Goal: Task Accomplishment & Management: Complete application form

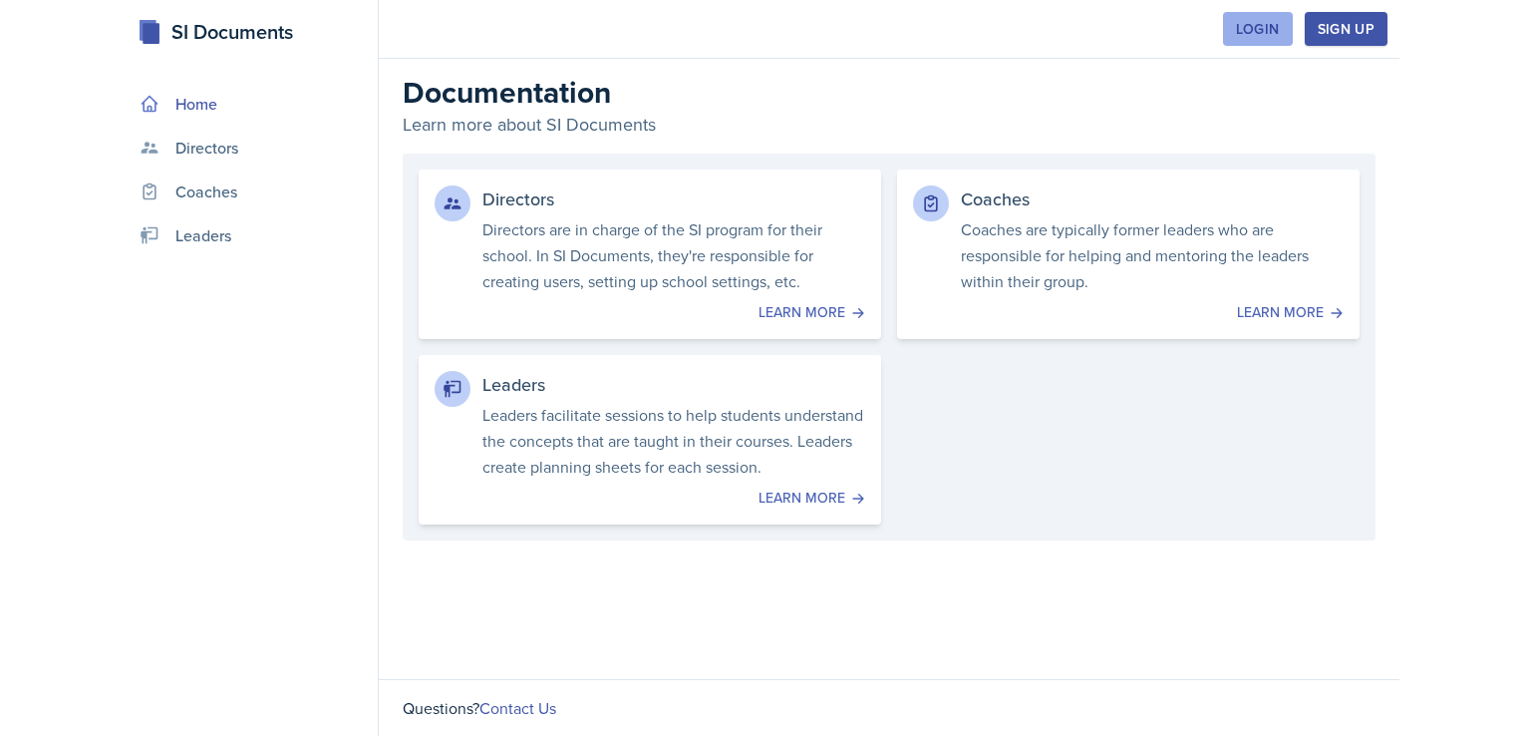
click at [1243, 22] on div "Login" at bounding box center [1258, 29] width 44 height 16
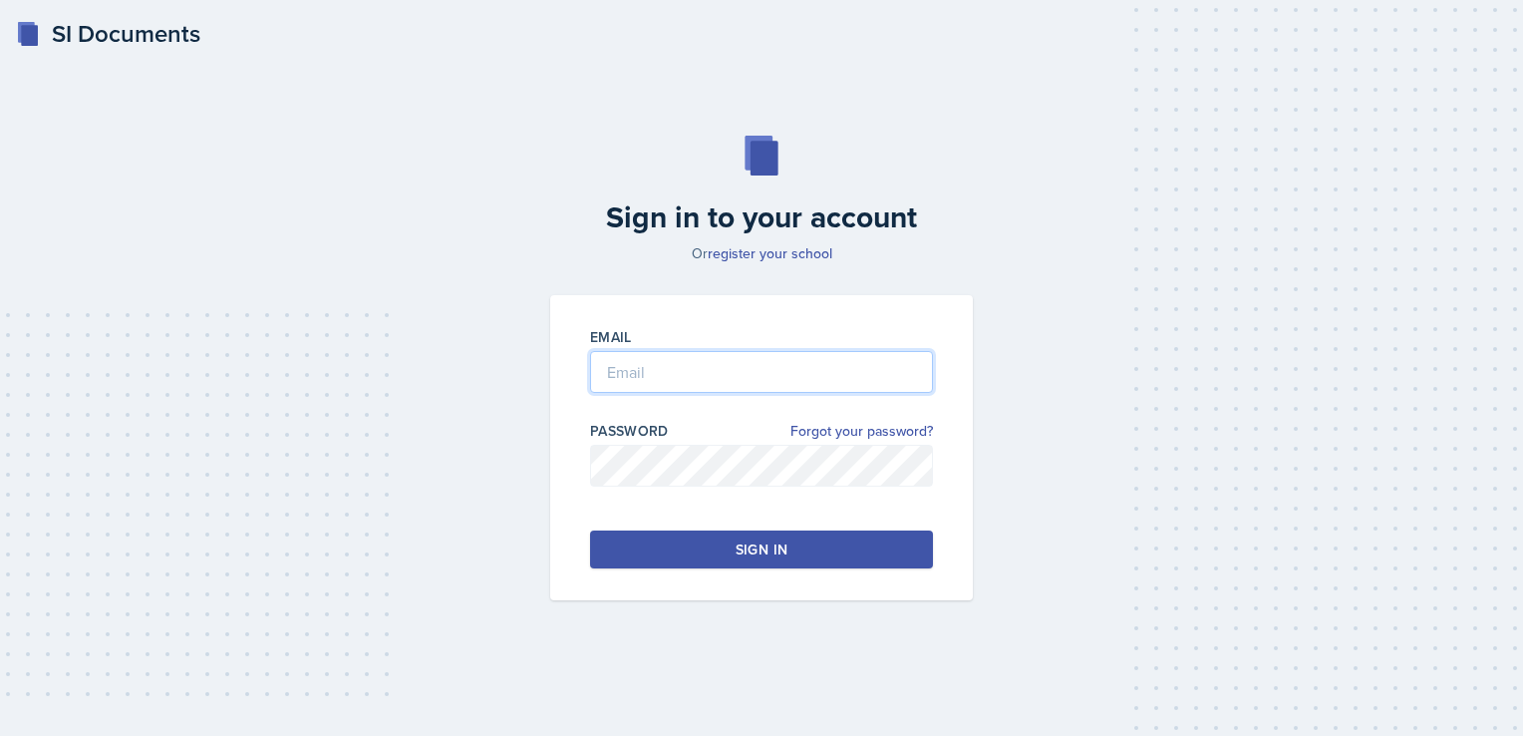
type input "[EMAIL_ADDRESS][DOMAIN_NAME]"
click at [779, 544] on div "Sign in" at bounding box center [762, 549] width 52 height 20
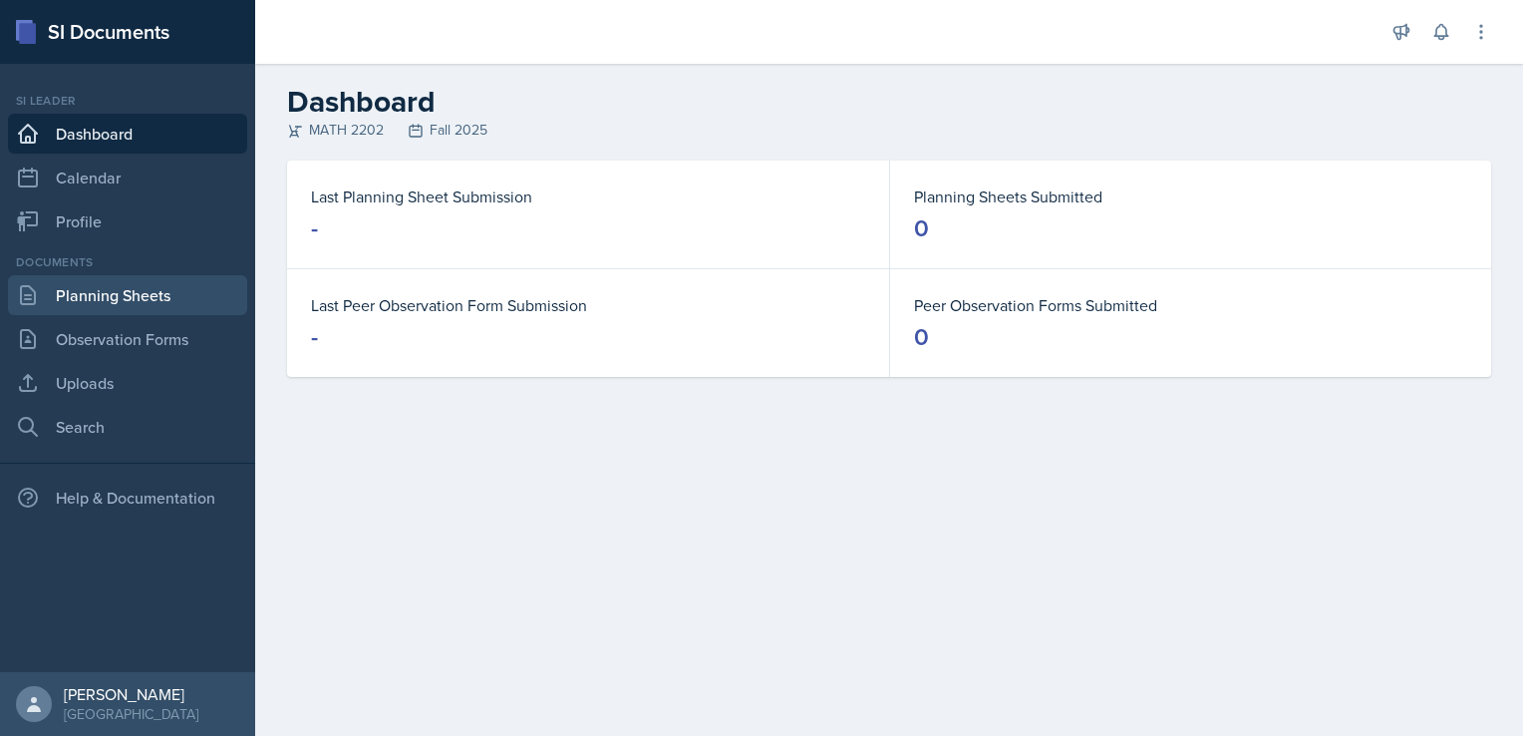
click at [111, 291] on link "Planning Sheets" at bounding box center [127, 295] width 239 height 40
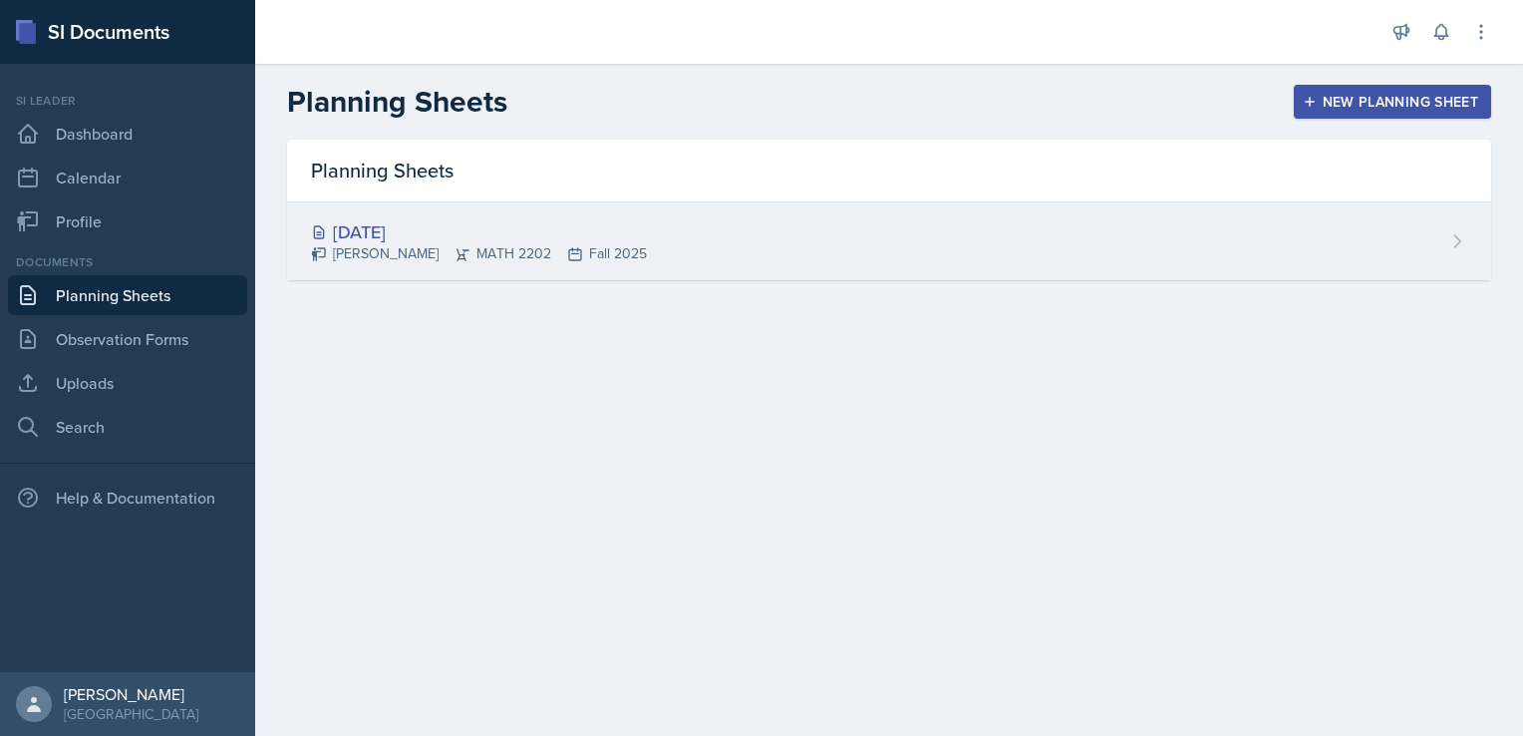
click at [439, 231] on div "[DATE]" at bounding box center [479, 231] width 336 height 27
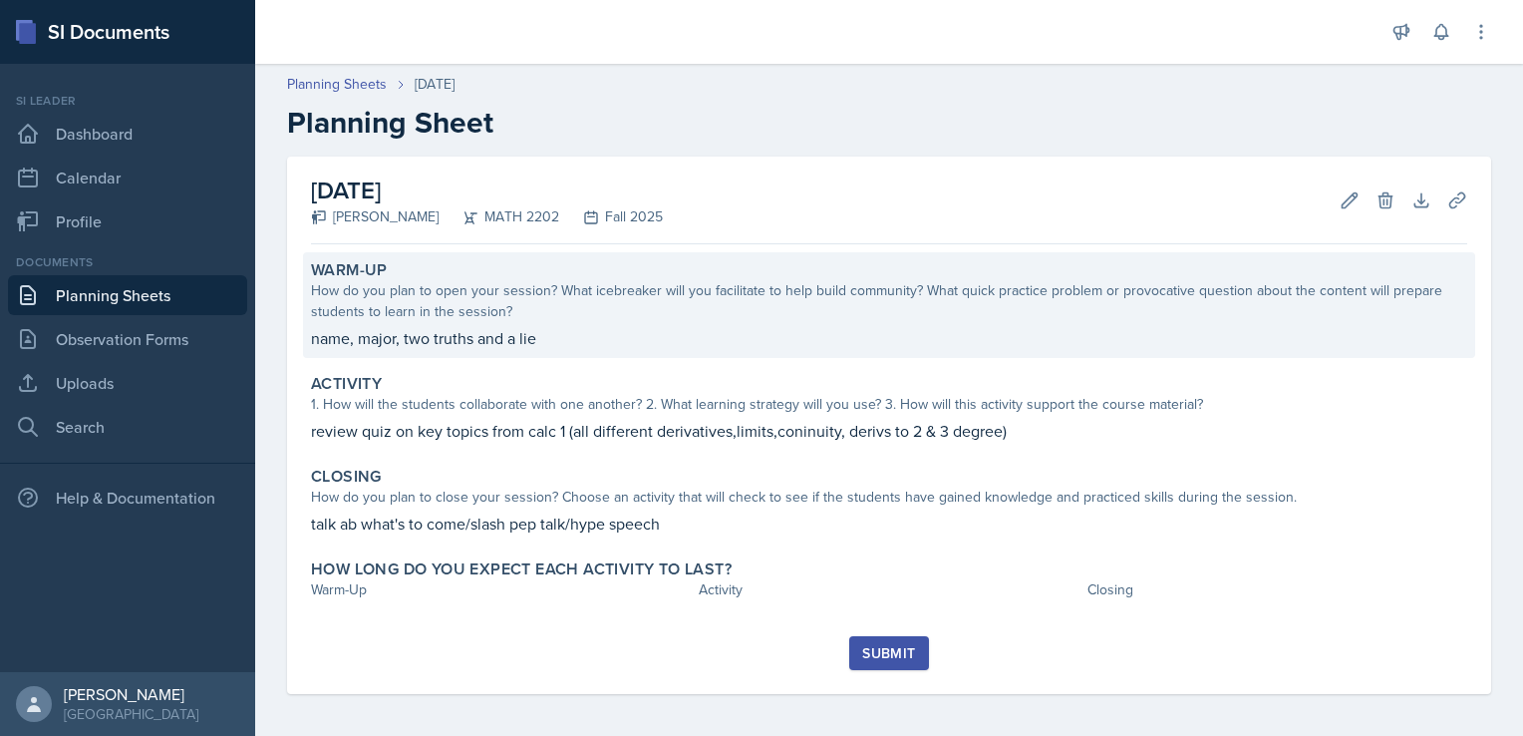
click at [529, 342] on p "name, major, two truths and a lie" at bounding box center [889, 338] width 1157 height 24
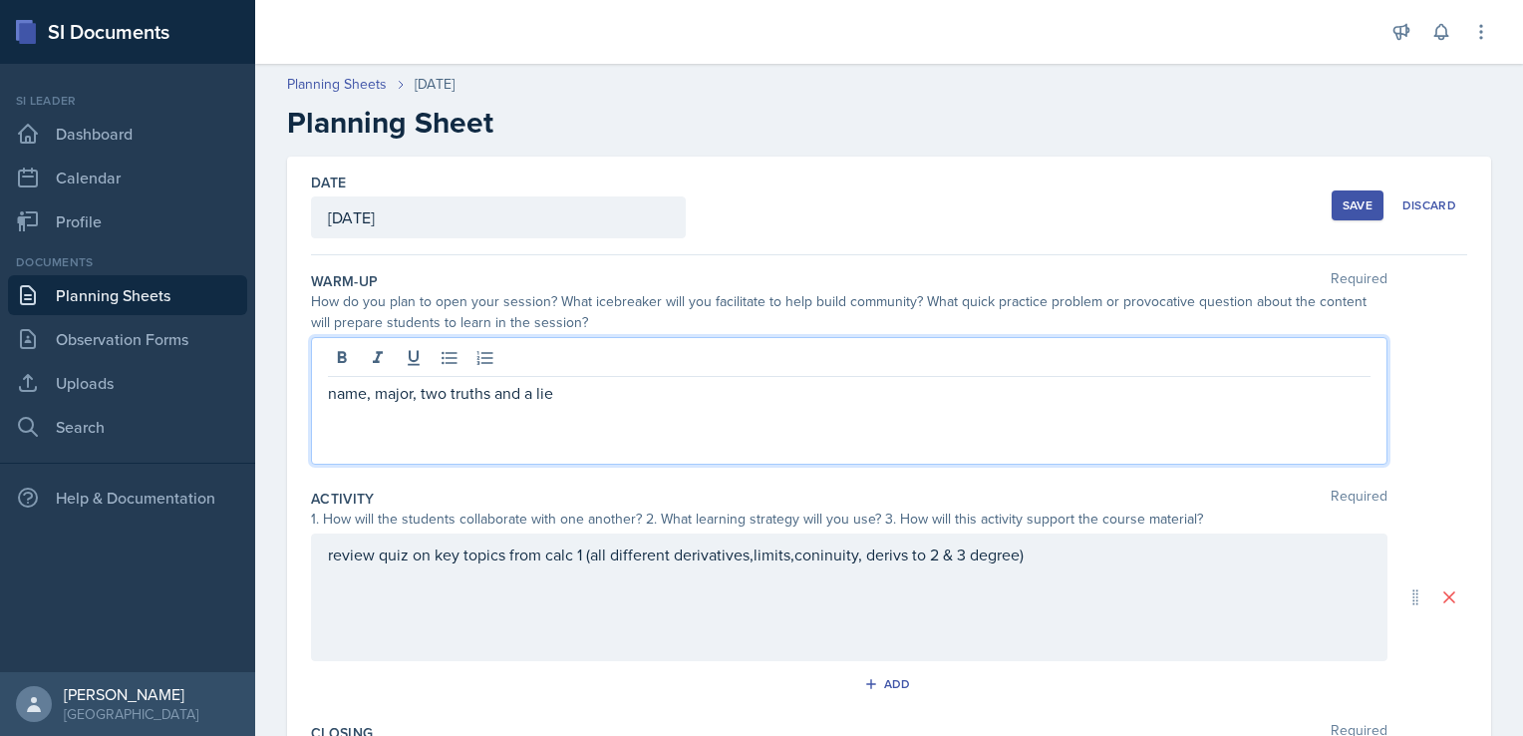
drag, startPoint x: 570, startPoint y: 358, endPoint x: 598, endPoint y: 393, distance: 44.7
click at [598, 393] on p "name, major, two truths and a lie" at bounding box center [849, 393] width 1043 height 24
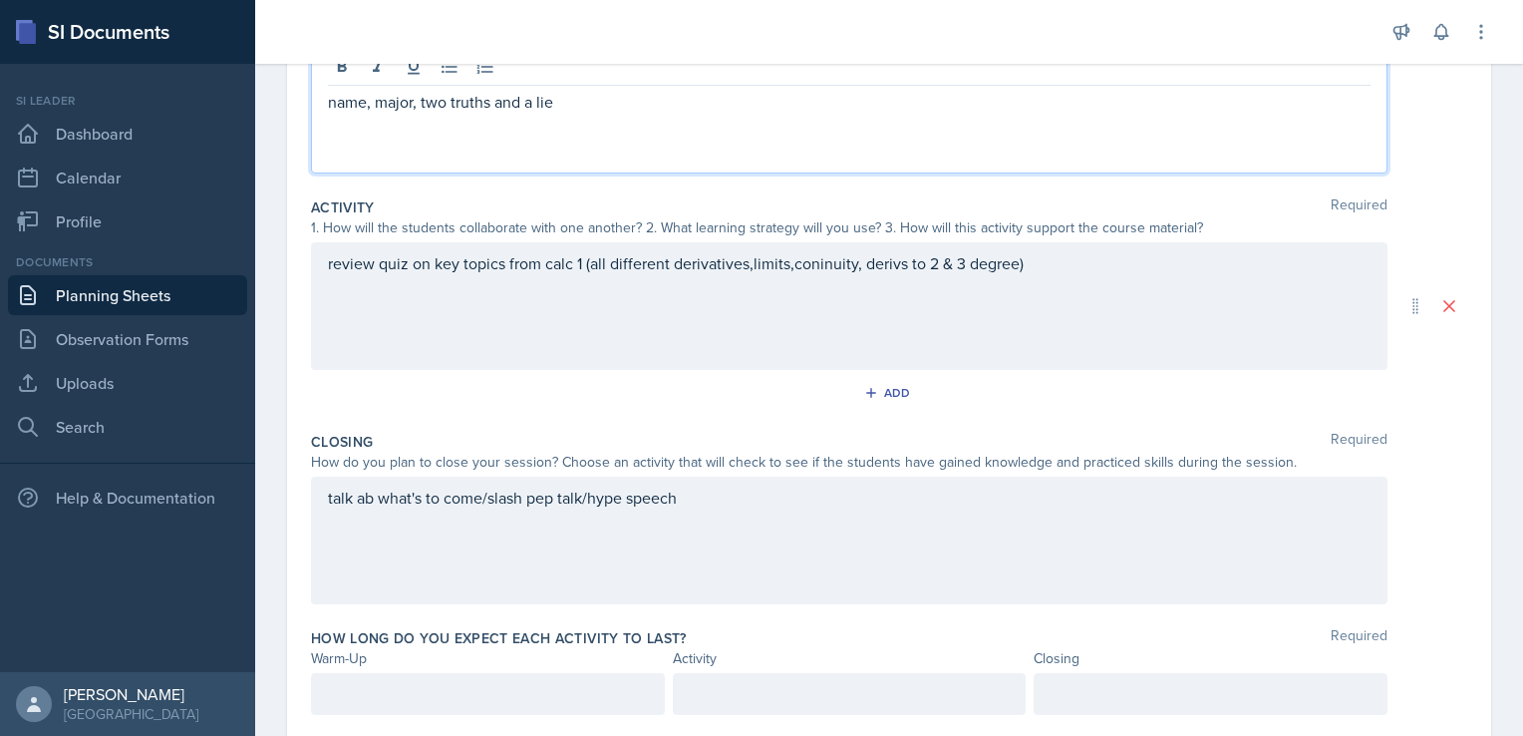
scroll to position [327, 0]
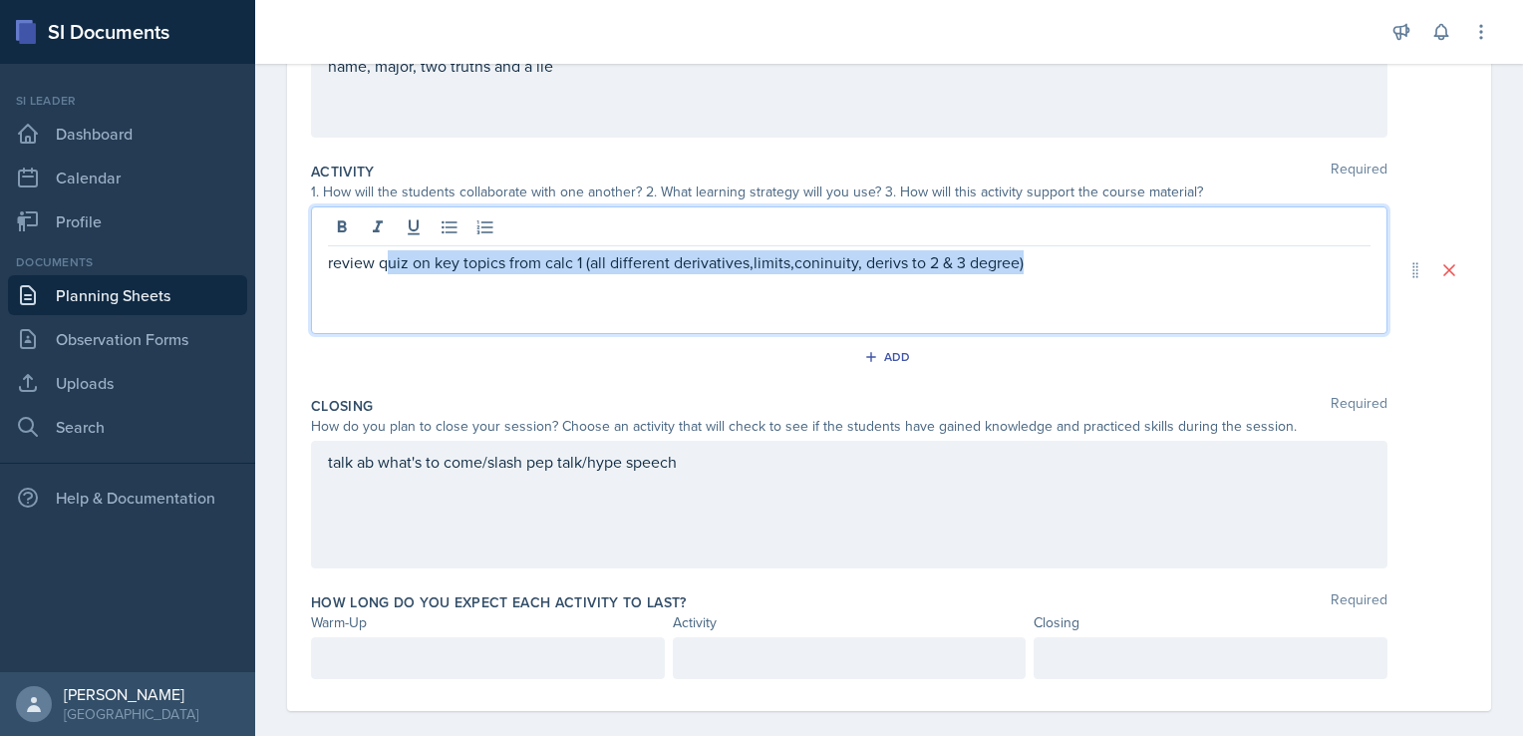
drag, startPoint x: 1089, startPoint y: 264, endPoint x: 381, endPoint y: 265, distance: 707.9
click at [381, 265] on p "review quiz on key topics from calc 1 (all different derivatives,limits,coninui…" at bounding box center [849, 262] width 1043 height 24
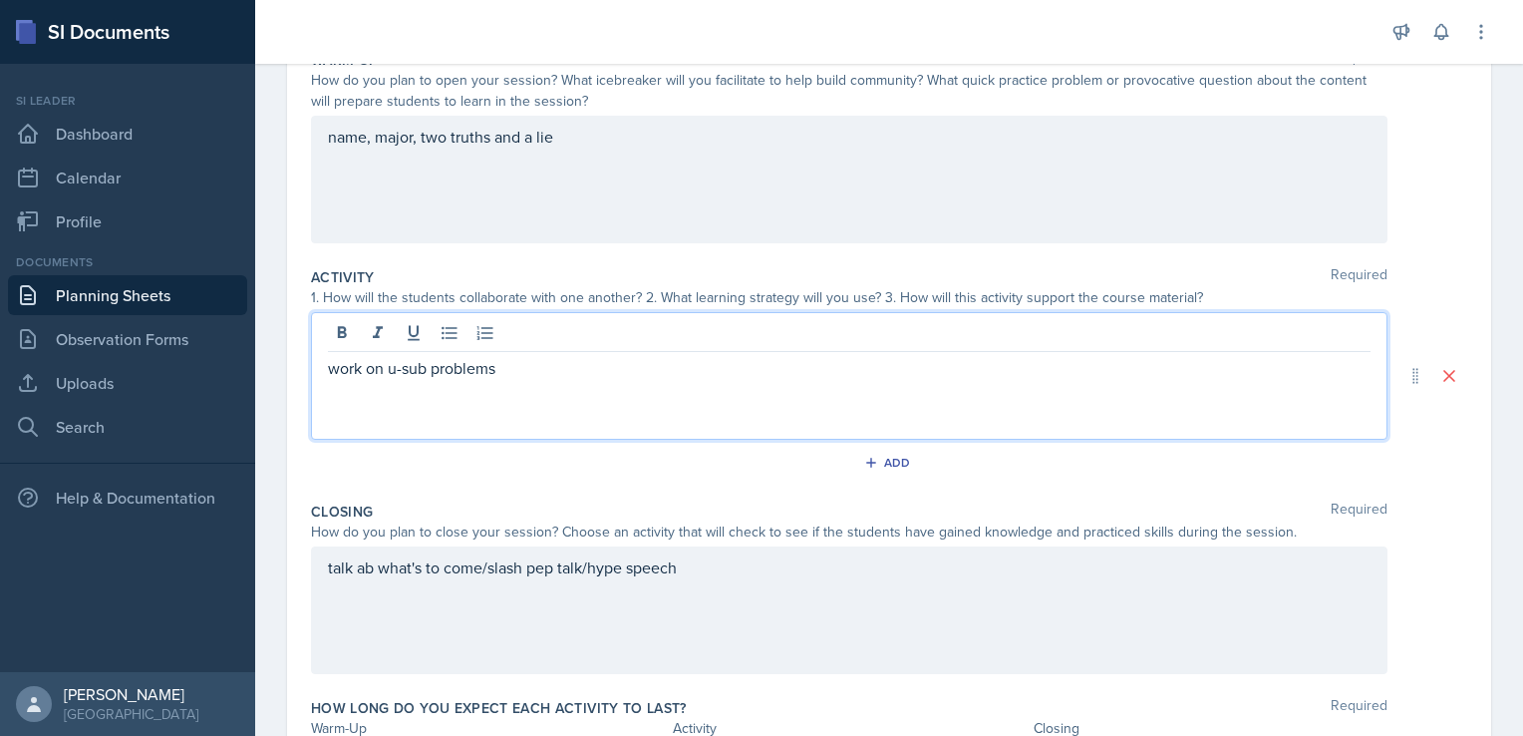
scroll to position [208, 0]
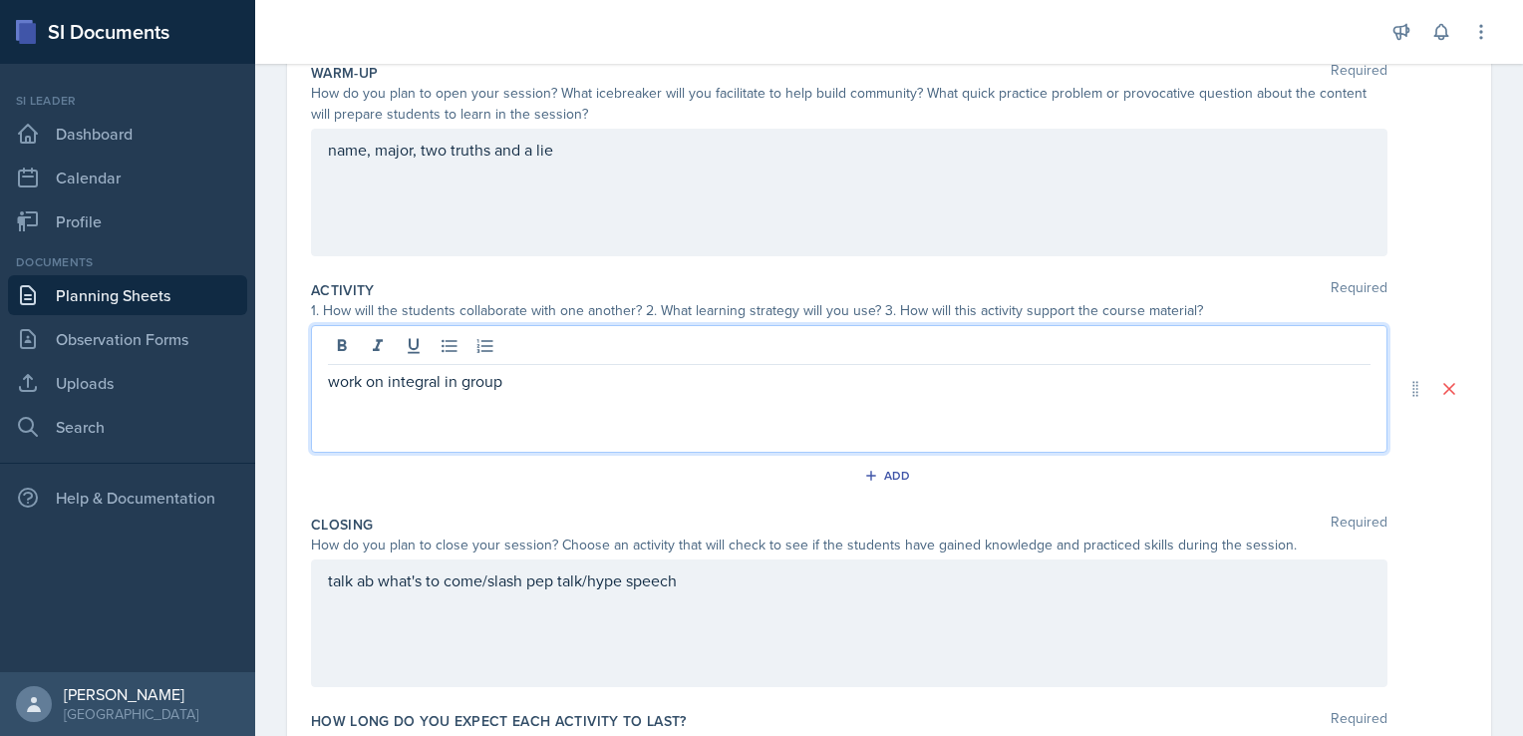
click at [439, 380] on p "work on integral in group" at bounding box center [849, 381] width 1043 height 24
click at [492, 377] on p "work on integrals in group witht he domino integrals" at bounding box center [849, 381] width 1043 height 24
click at [749, 386] on p "work on integrals in a group with the domino integrals" at bounding box center [849, 381] width 1043 height 24
click at [891, 383] on p "work on integrals in a group with the domino integrals, then work on u-sub" at bounding box center [849, 381] width 1043 height 24
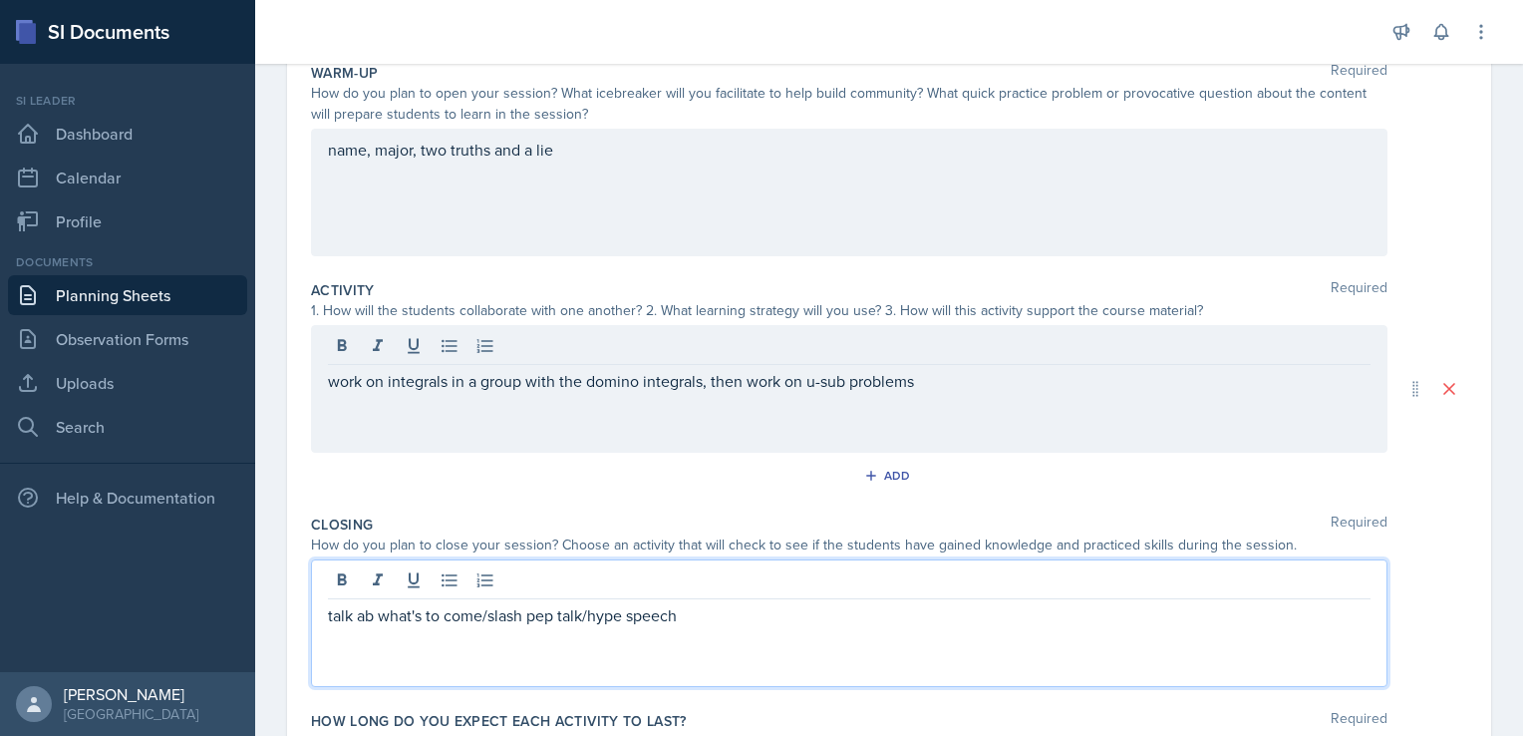
scroll to position [243, 0]
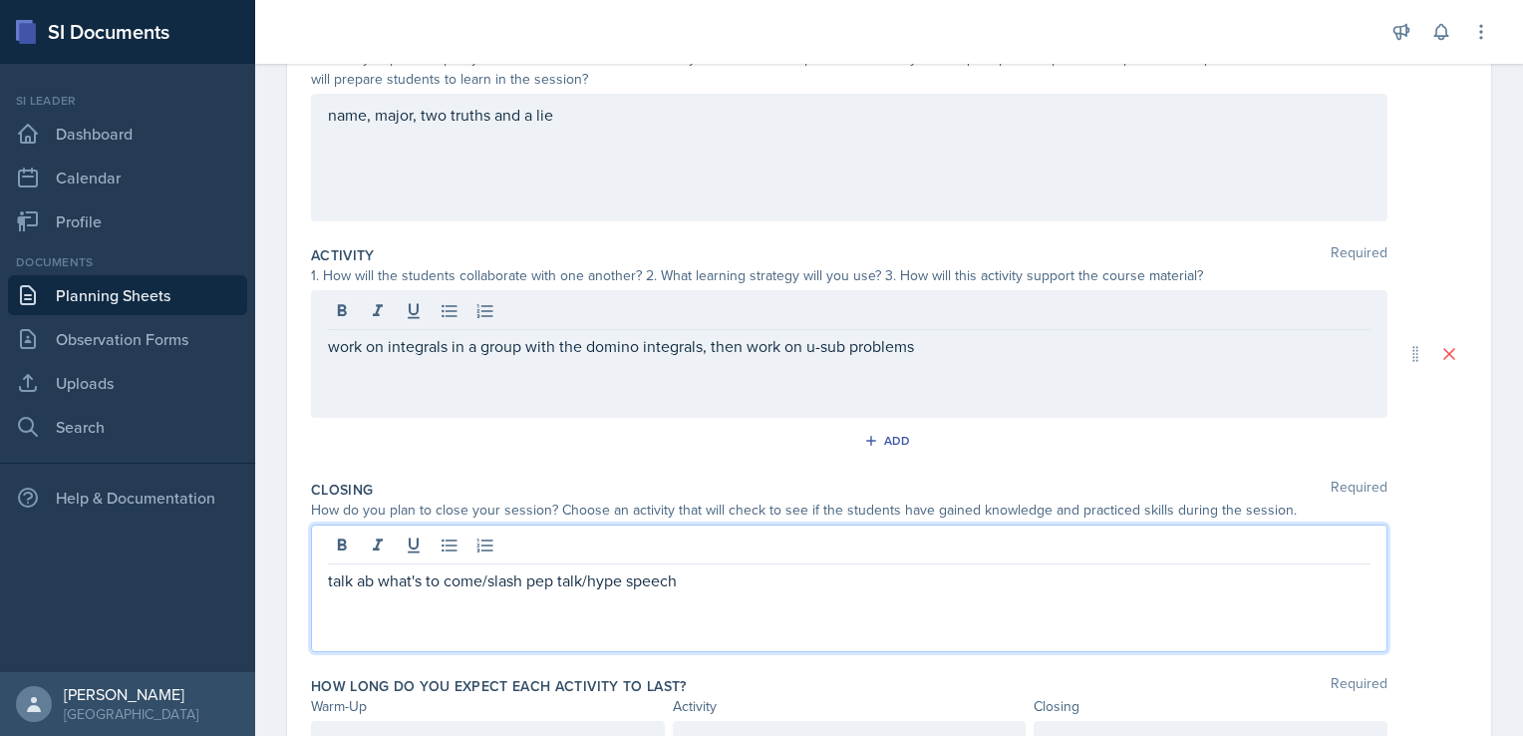
drag, startPoint x: 698, startPoint y: 590, endPoint x: 730, endPoint y: 589, distance: 31.9
click at [730, 589] on div "talk ab what's to come/slash pep talk/hype speech" at bounding box center [849, 588] width 1077 height 128
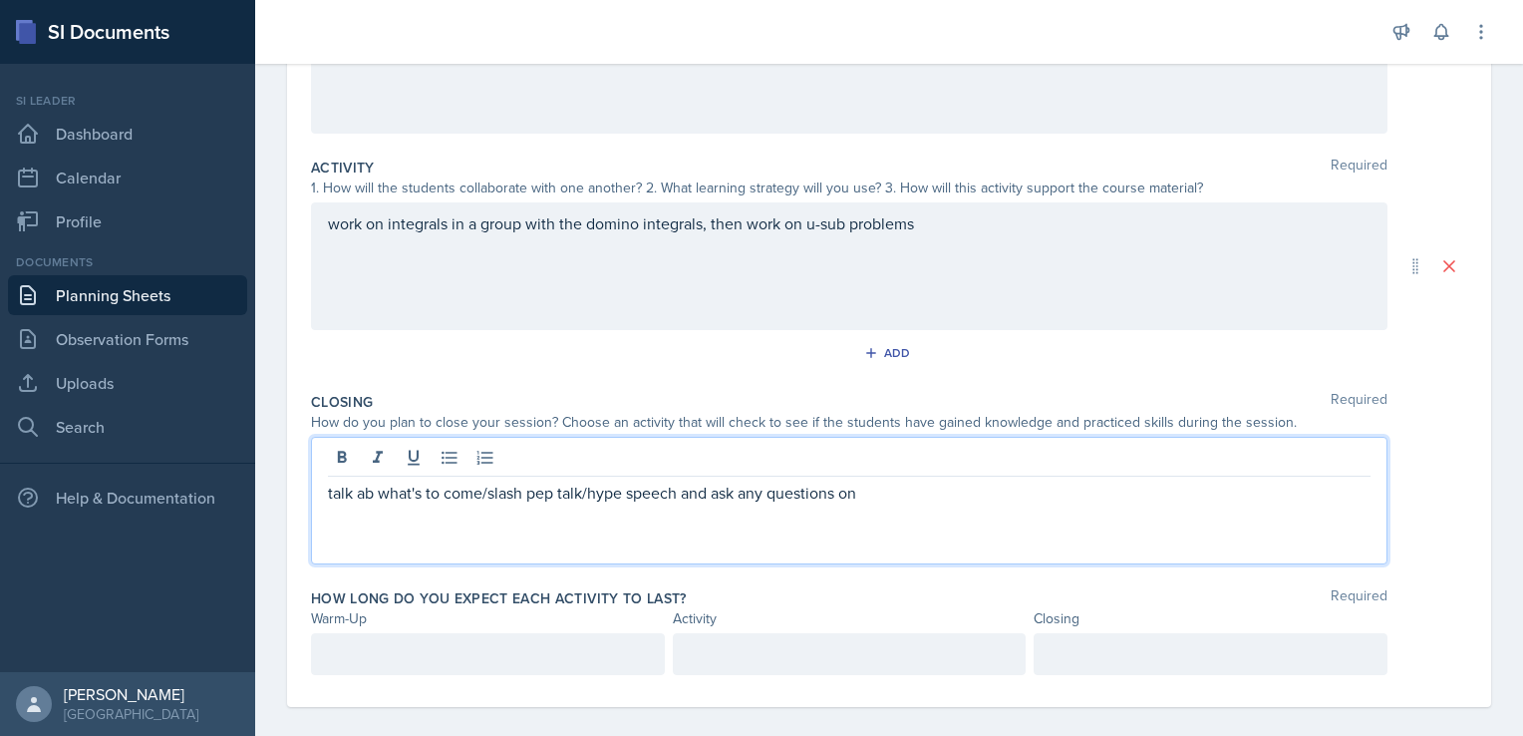
scroll to position [348, 0]
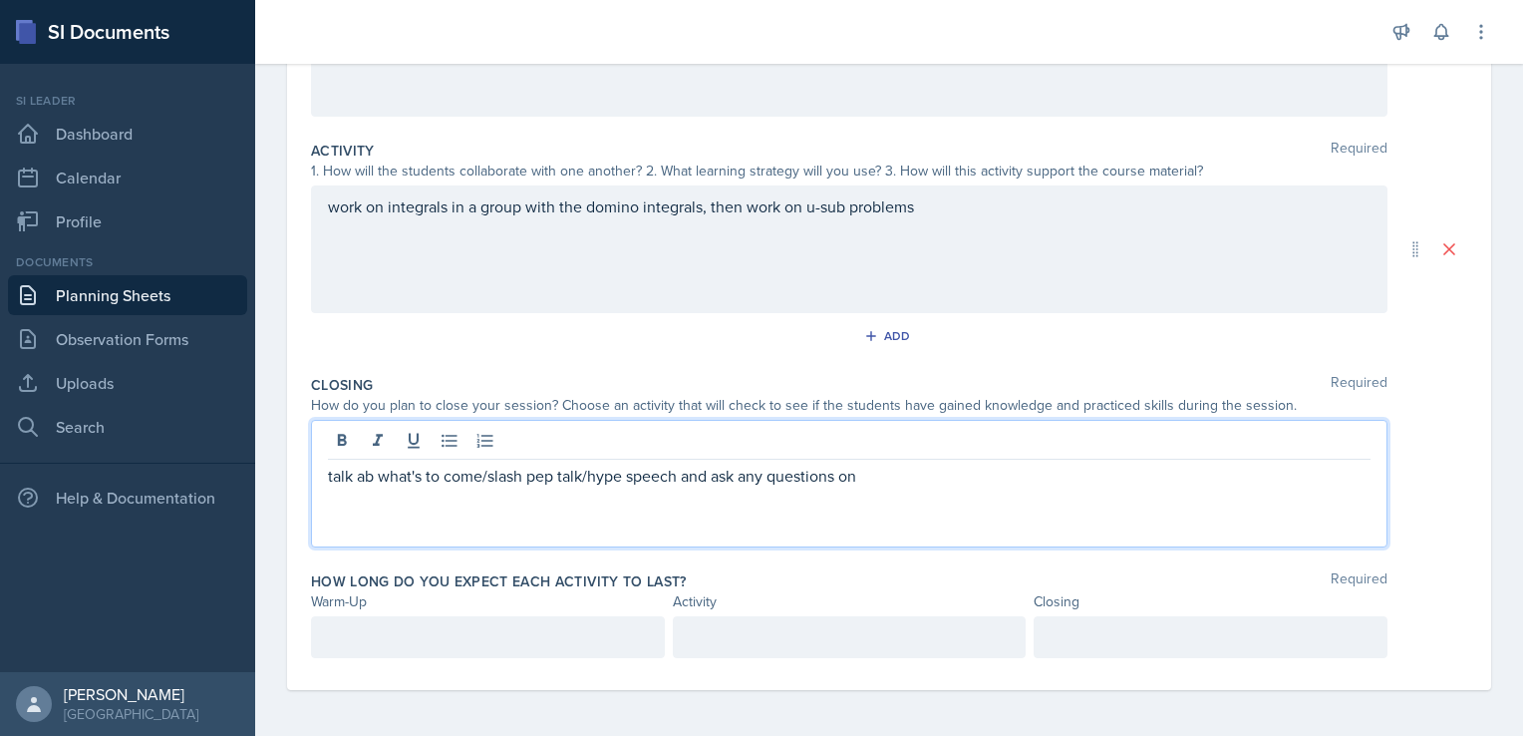
click at [367, 471] on p "talk ab what's to come/slash pep talk/hype speech and ask any questions on" at bounding box center [849, 476] width 1043 height 24
click at [907, 476] on p "talk about what's to come/slash pep talk/hype speech, and ask any questions on" at bounding box center [849, 476] width 1043 height 24
click at [925, 475] on p "talk about what's to come/slash pep talk/hype speech, and ask any questions the…" at bounding box center [849, 476] width 1043 height 24
click at [1087, 485] on p "talk about what's to come/slash pep talk/hype speech, and ask any questions the…" at bounding box center [849, 476] width 1043 height 24
click at [333, 472] on p "talk about what's to come/slash pep talk/hype speech, and ask any questions the…" at bounding box center [849, 476] width 1043 height 24
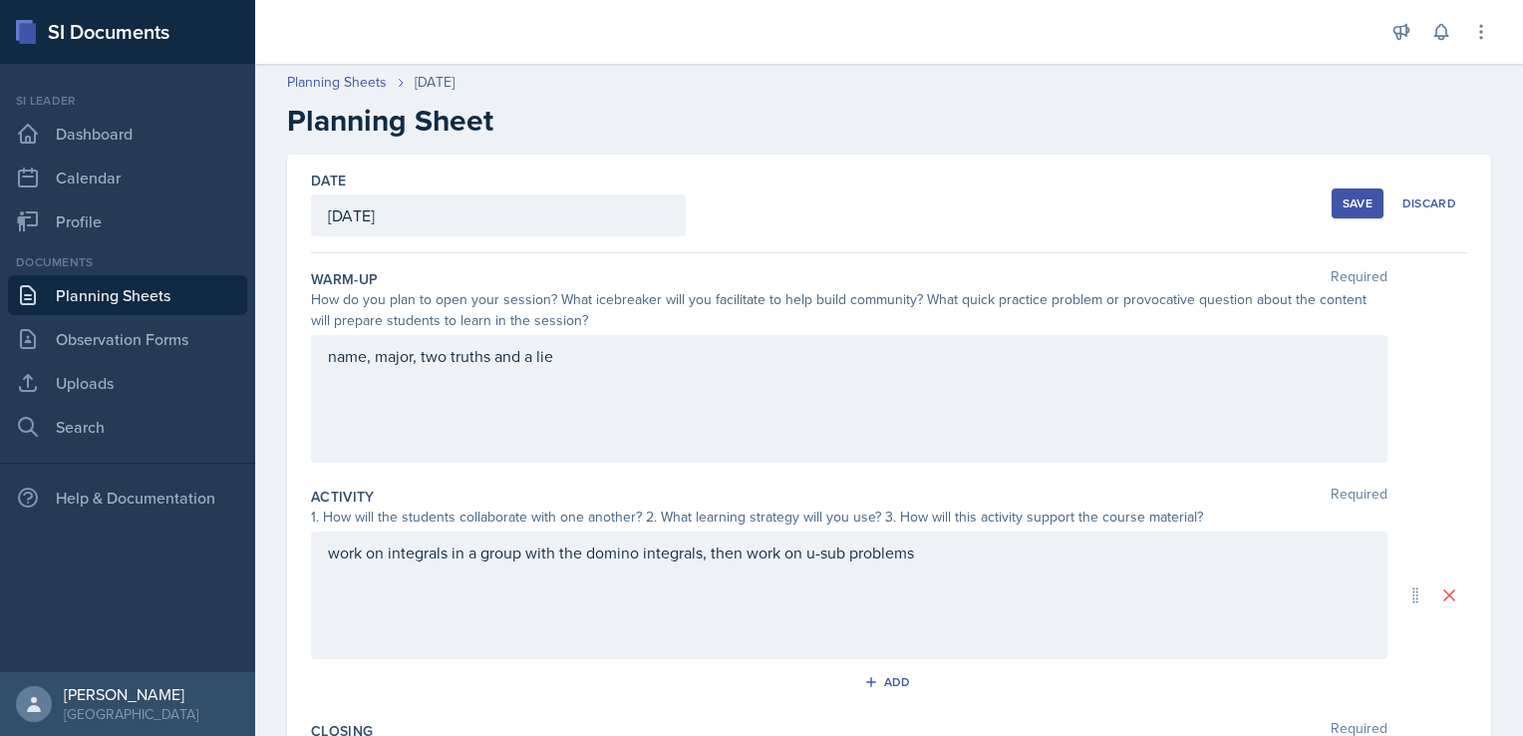
scroll to position [1, 0]
click at [1337, 213] on button "Save" at bounding box center [1358, 204] width 52 height 30
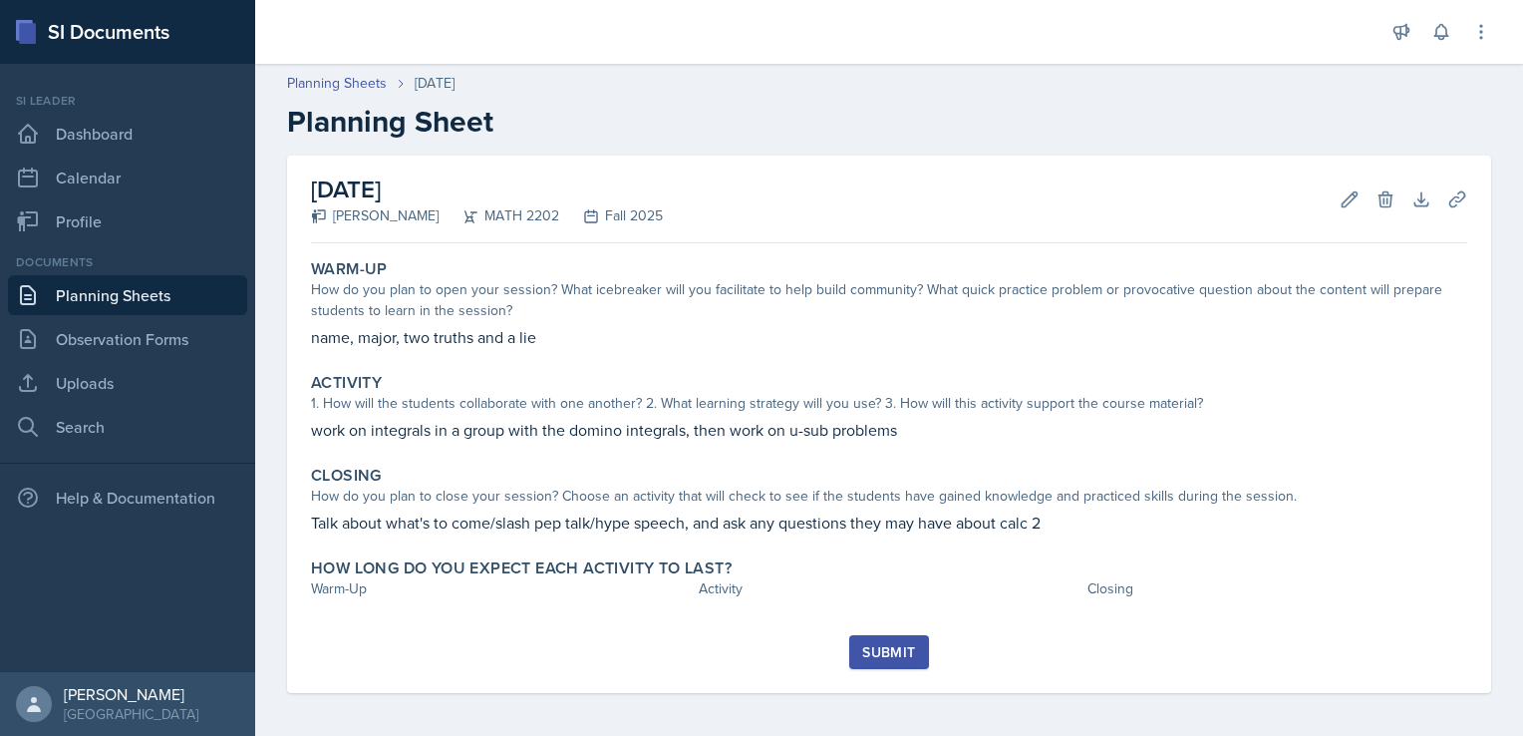
scroll to position [0, 0]
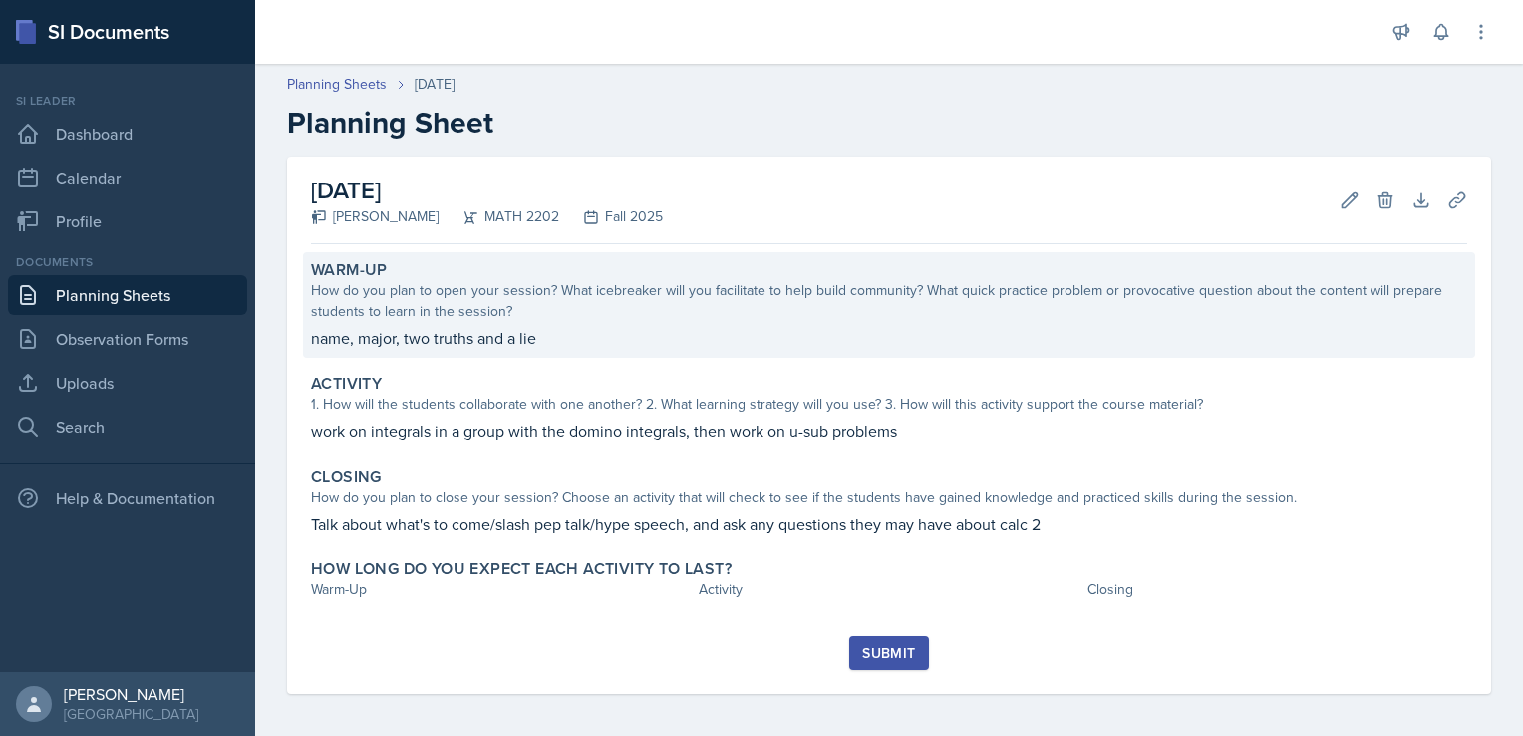
click at [522, 276] on div "Warm-Up" at bounding box center [889, 270] width 1157 height 20
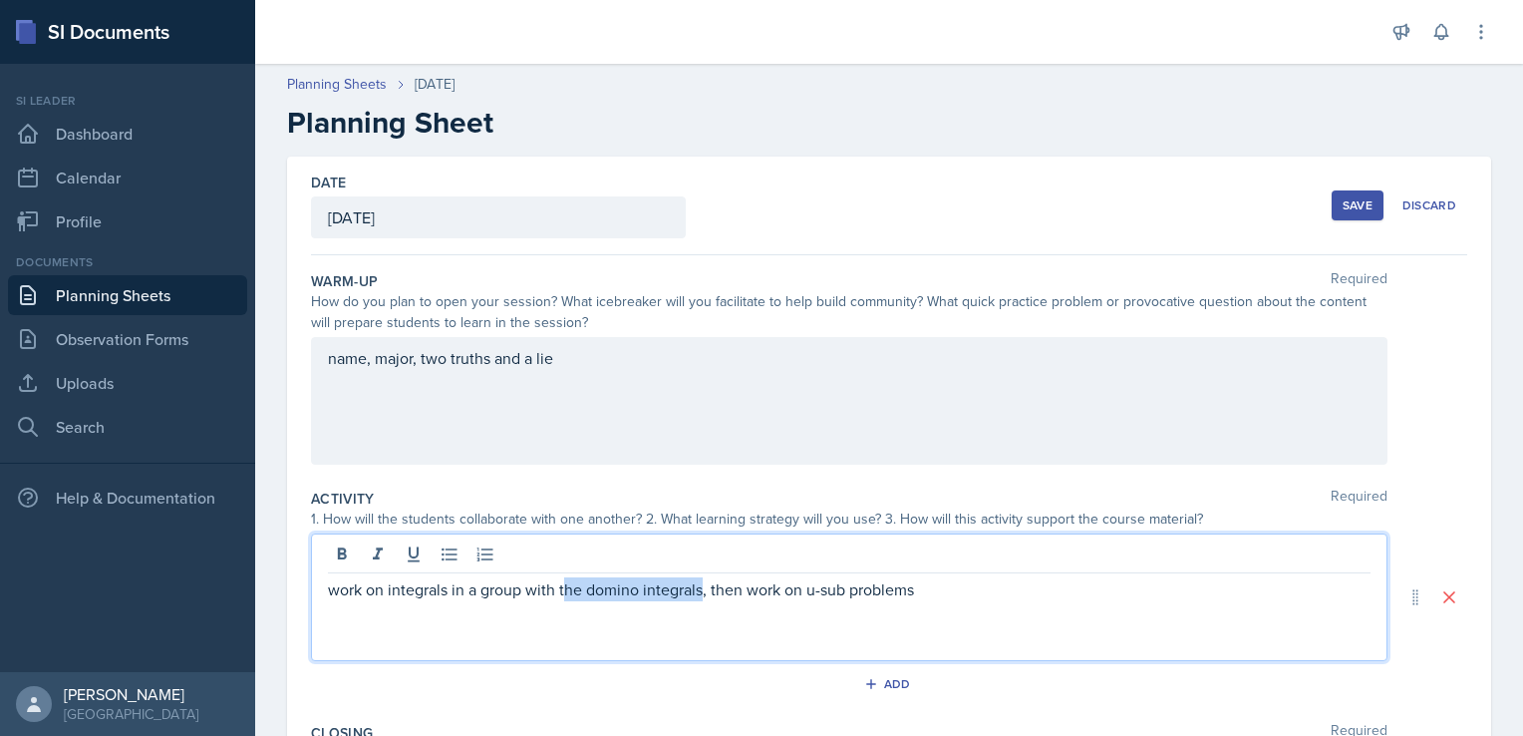
drag, startPoint x: 701, startPoint y: 554, endPoint x: 568, endPoint y: 590, distance: 137.4
click at [568, 590] on p "work on integrals in a group with the domino integrals, then work on u-sub prob…" at bounding box center [849, 589] width 1043 height 24
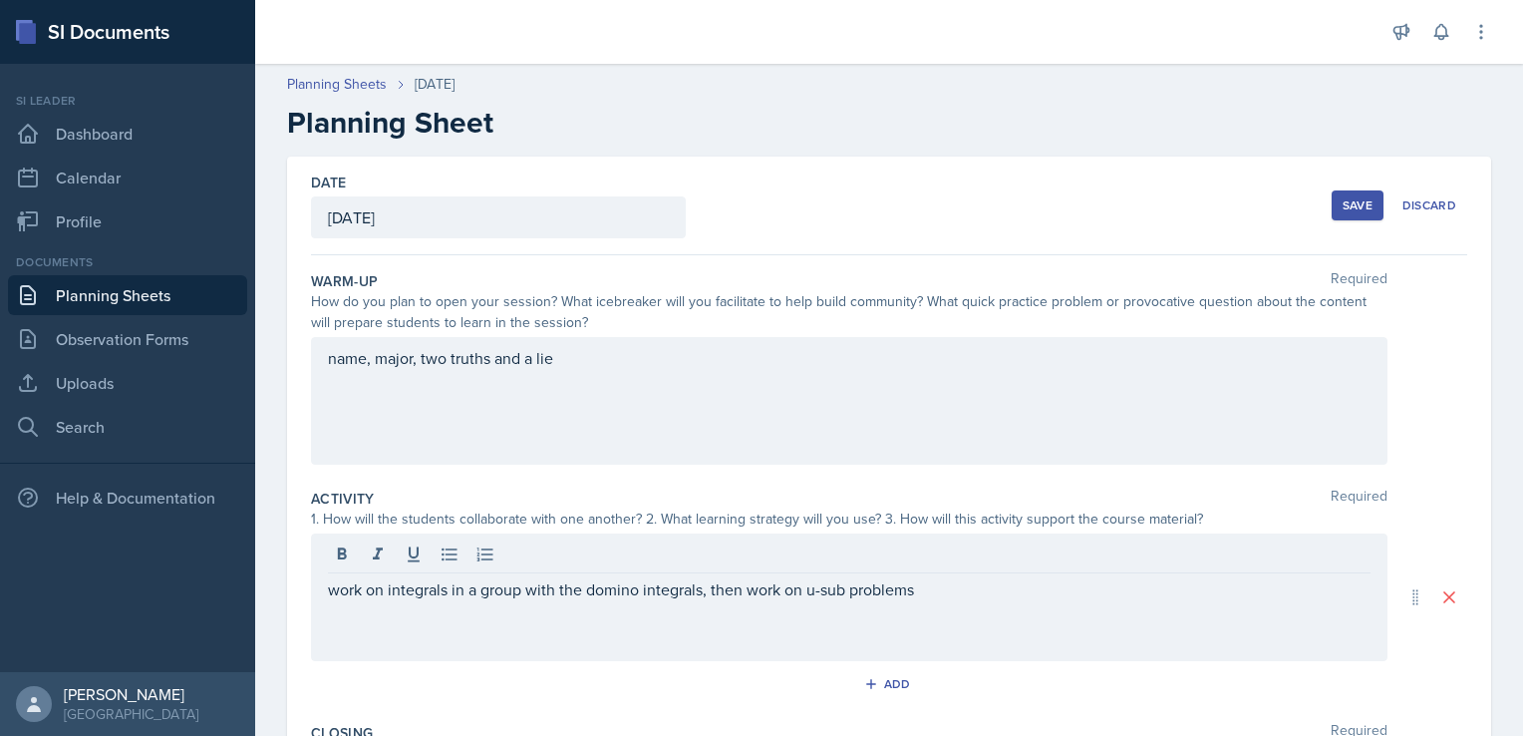
click at [916, 449] on div "name, major, two truths and a lie" at bounding box center [849, 401] width 1077 height 128
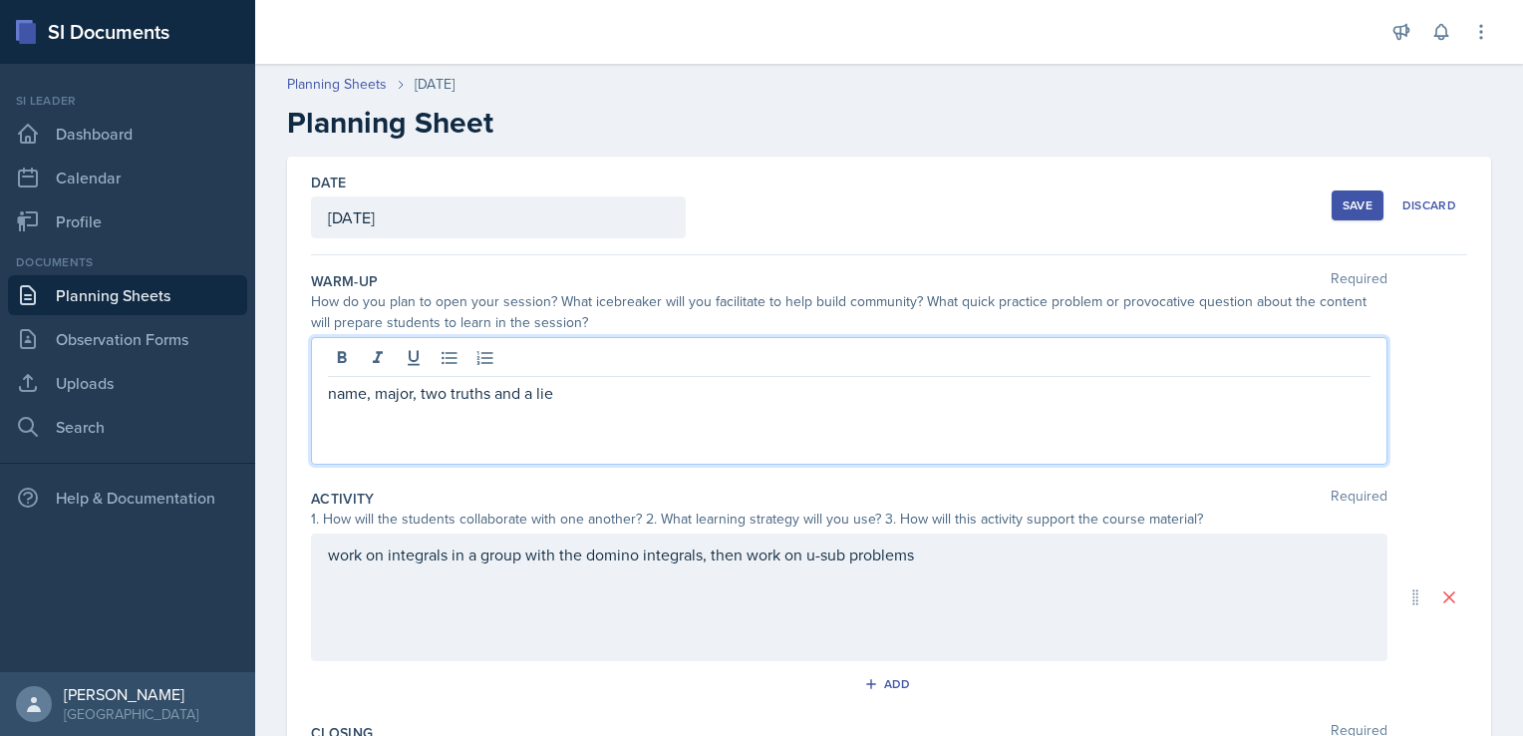
click at [565, 393] on p "name, major, two truths and a lie" at bounding box center [849, 393] width 1043 height 24
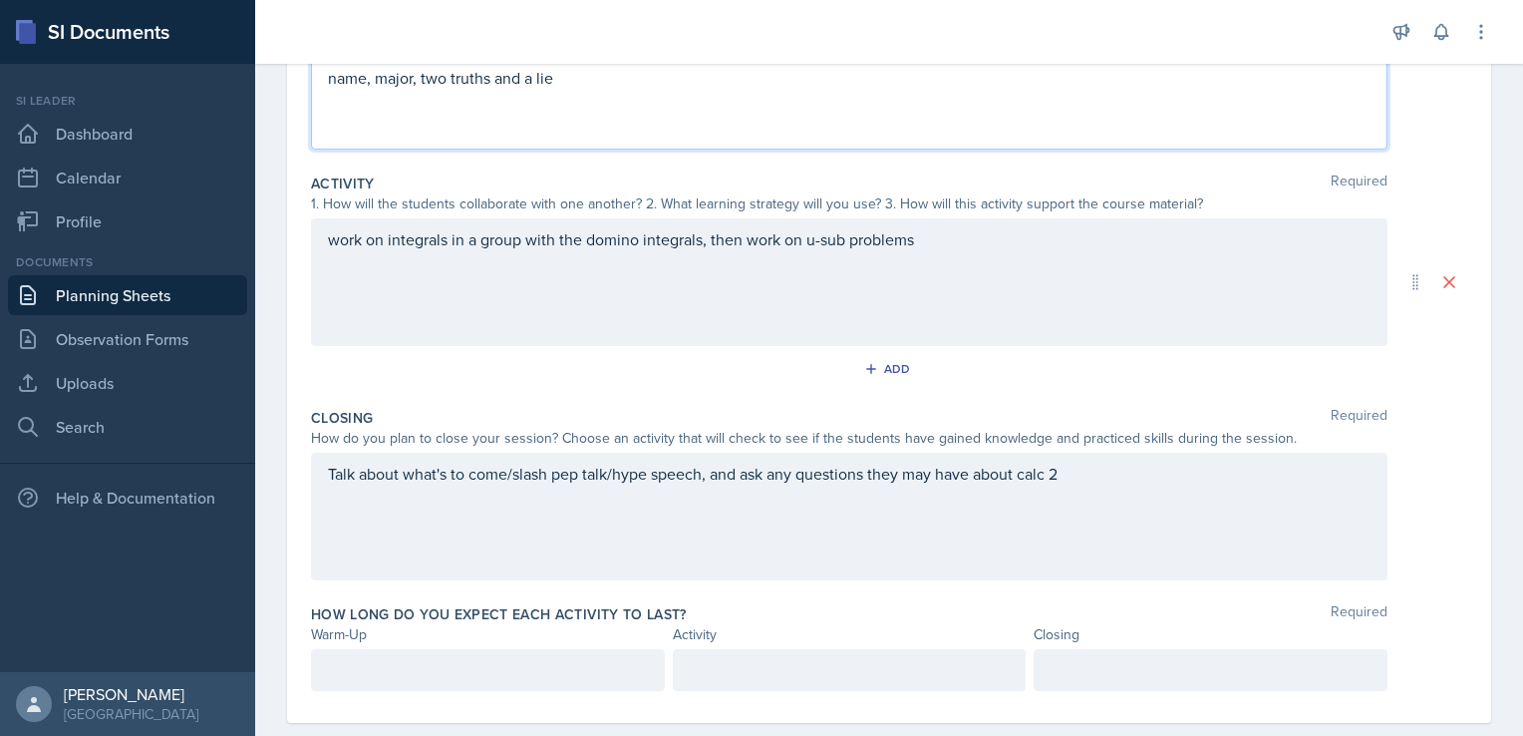
scroll to position [348, 0]
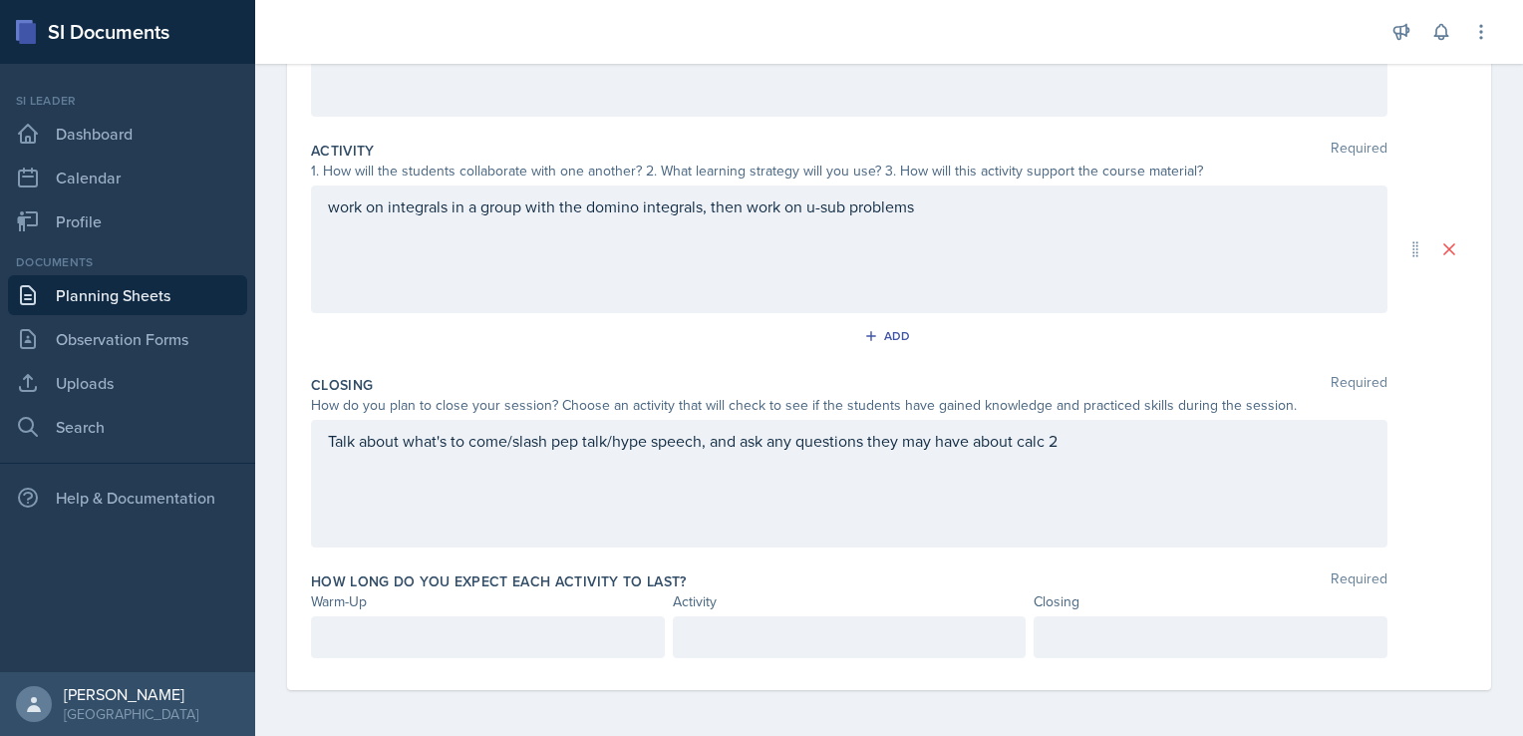
click at [322, 642] on div at bounding box center [488, 637] width 354 height 42
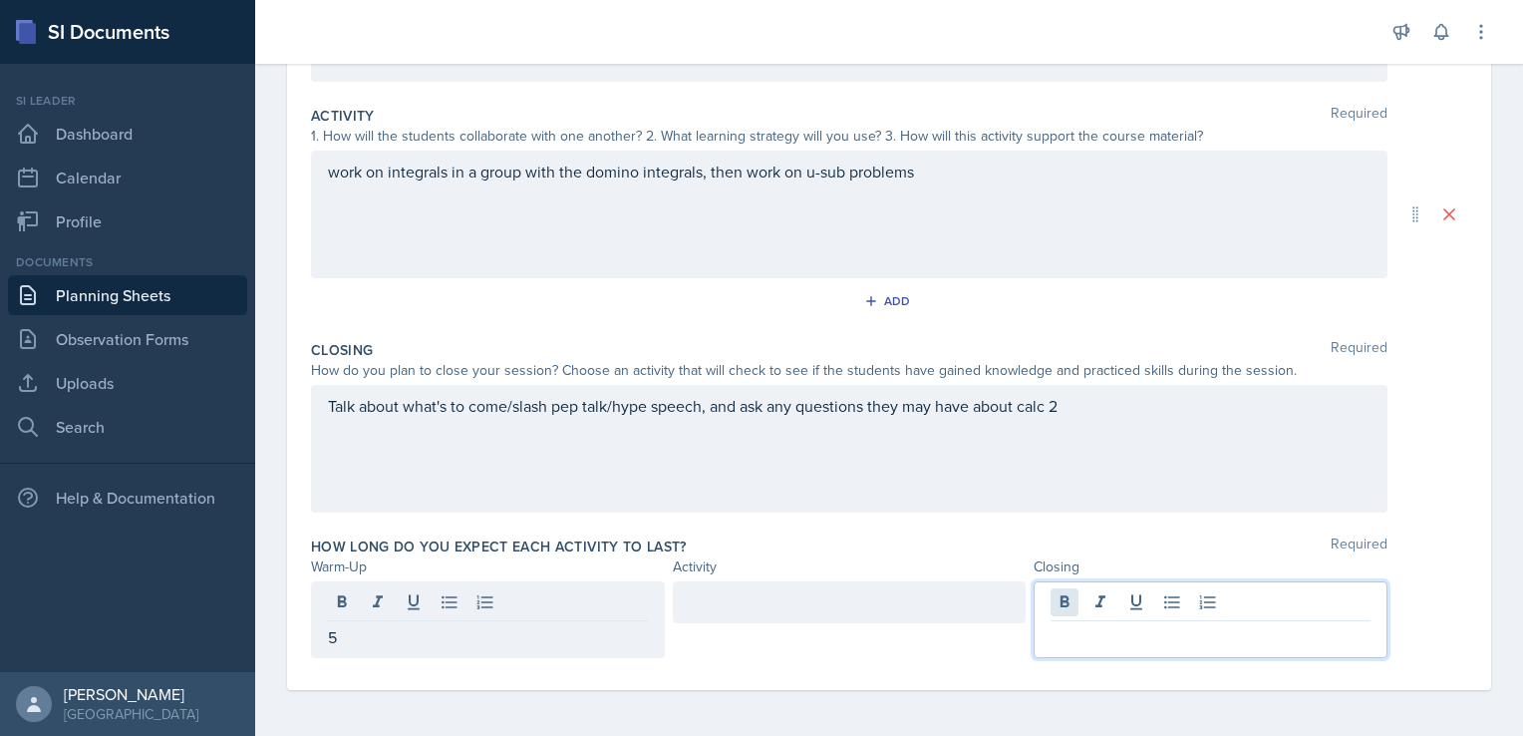
click at [1061, 598] on div at bounding box center [1211, 619] width 354 height 77
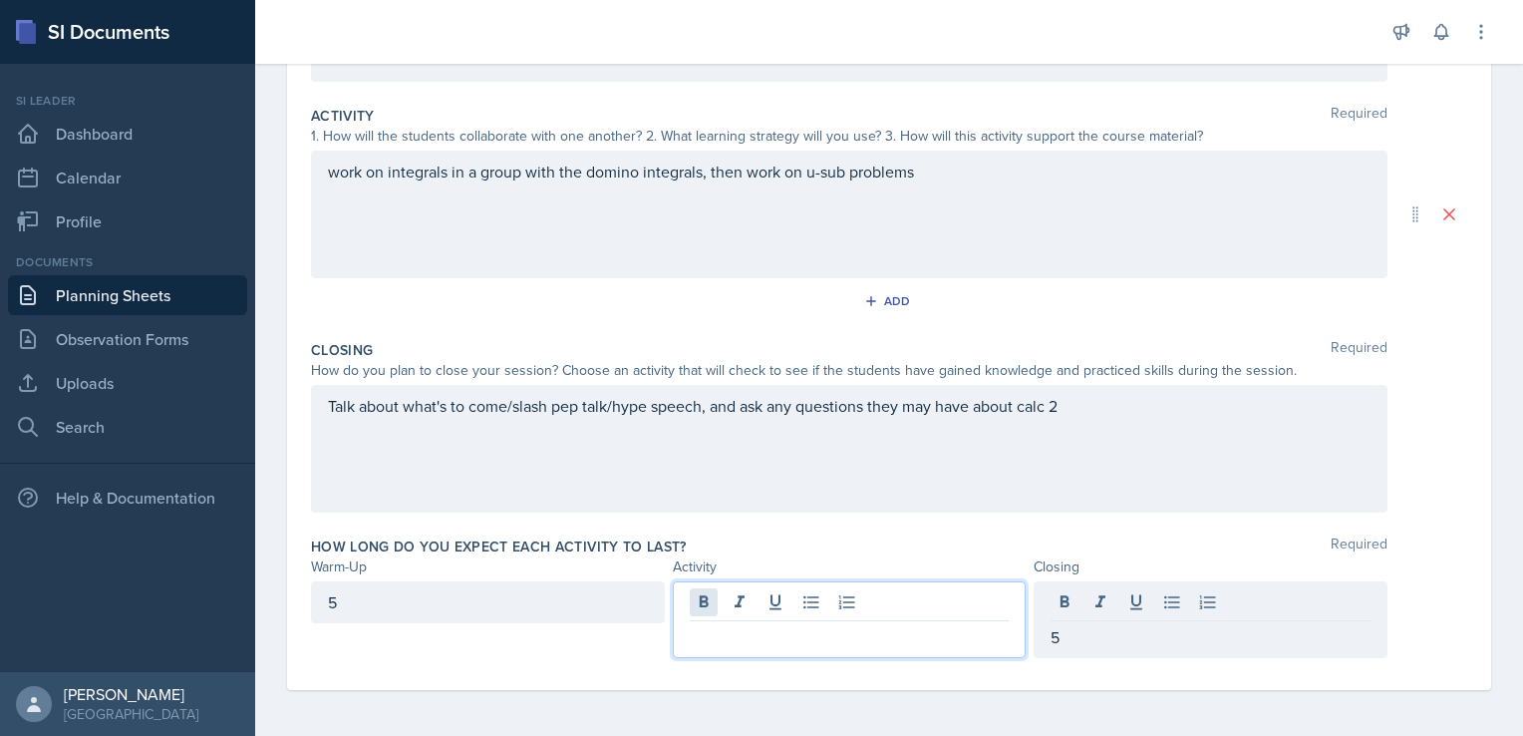
click at [704, 602] on div at bounding box center [850, 619] width 354 height 77
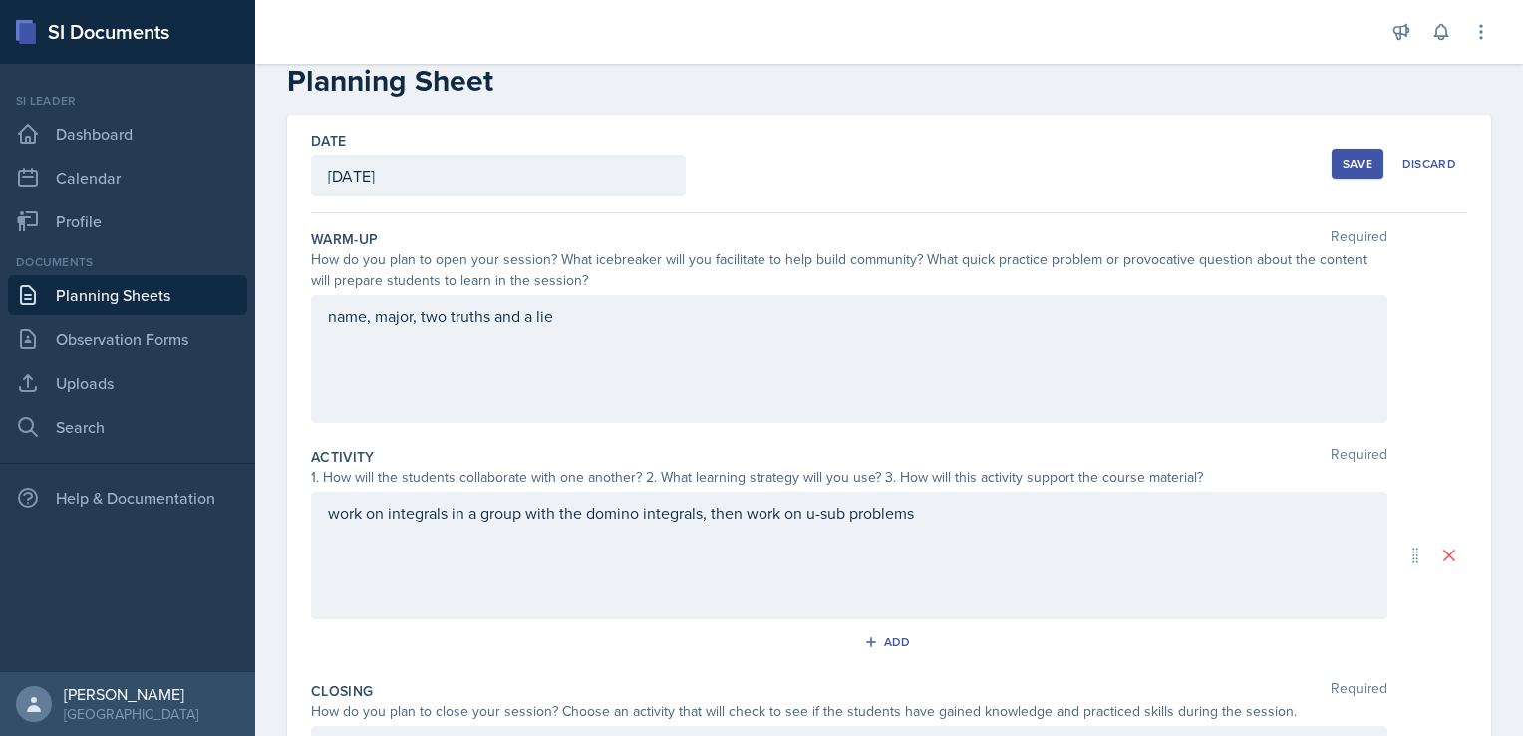
scroll to position [0, 0]
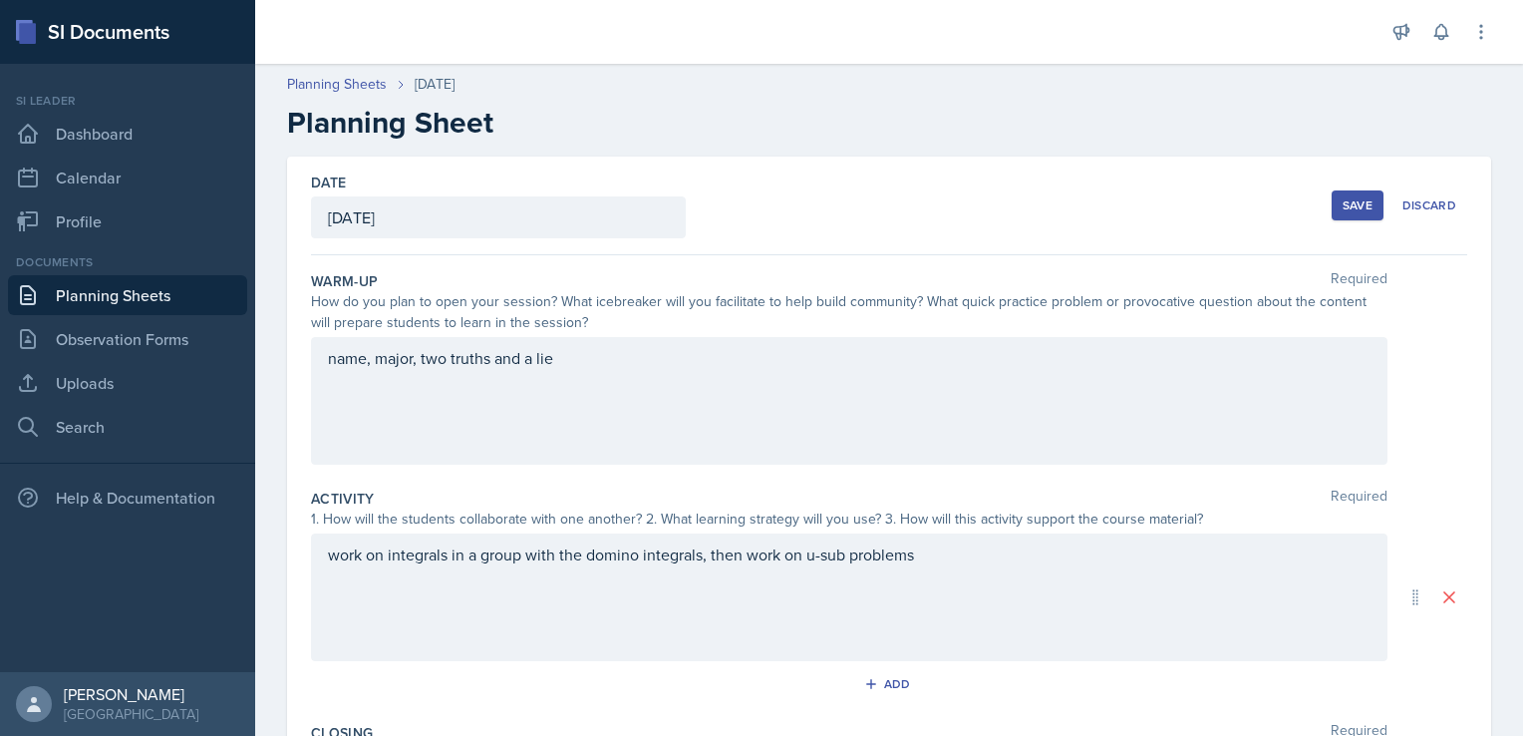
click at [387, 210] on div "[DATE]" at bounding box center [498, 217] width 375 height 42
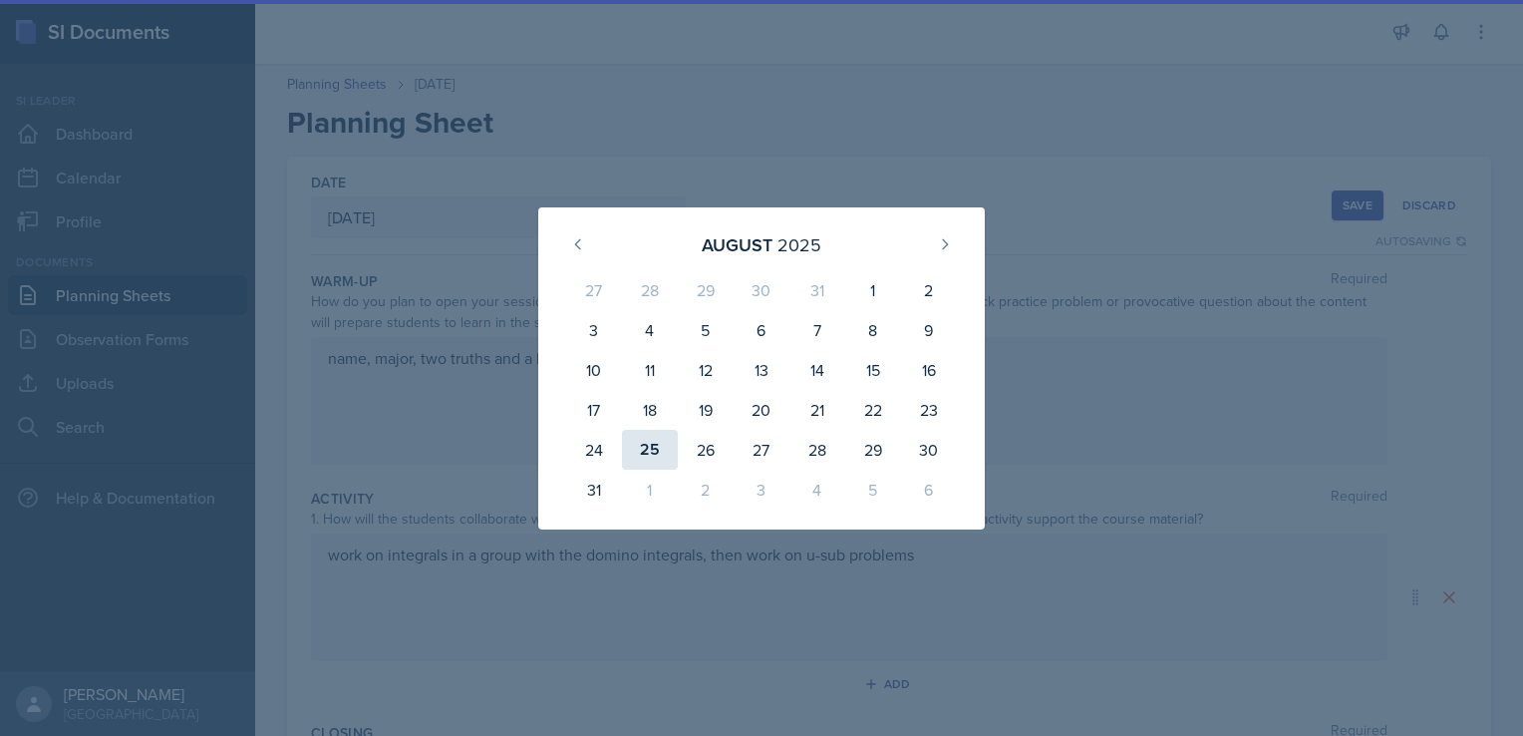
click at [653, 445] on div "25" at bounding box center [650, 450] width 56 height 40
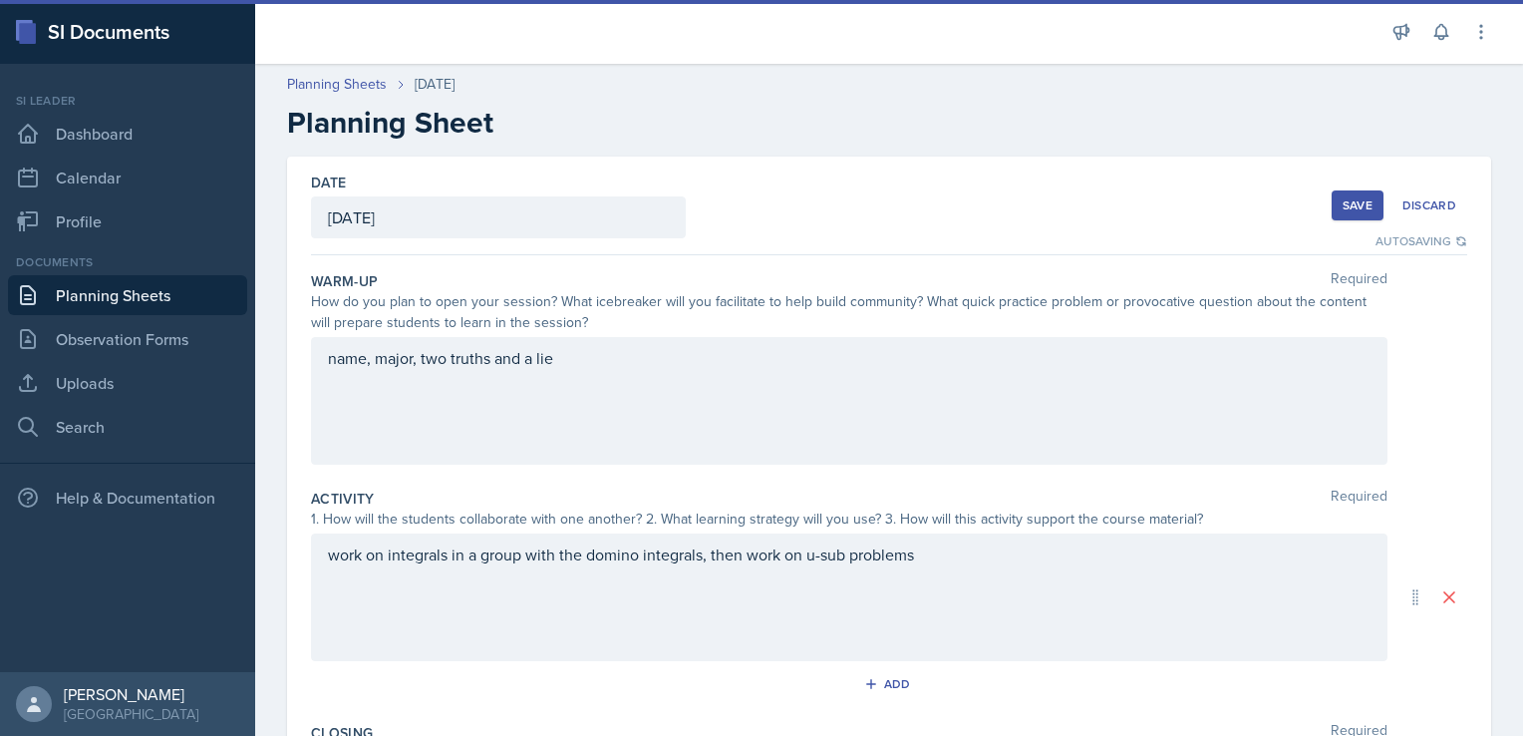
click at [411, 214] on div "[DATE]" at bounding box center [498, 217] width 375 height 42
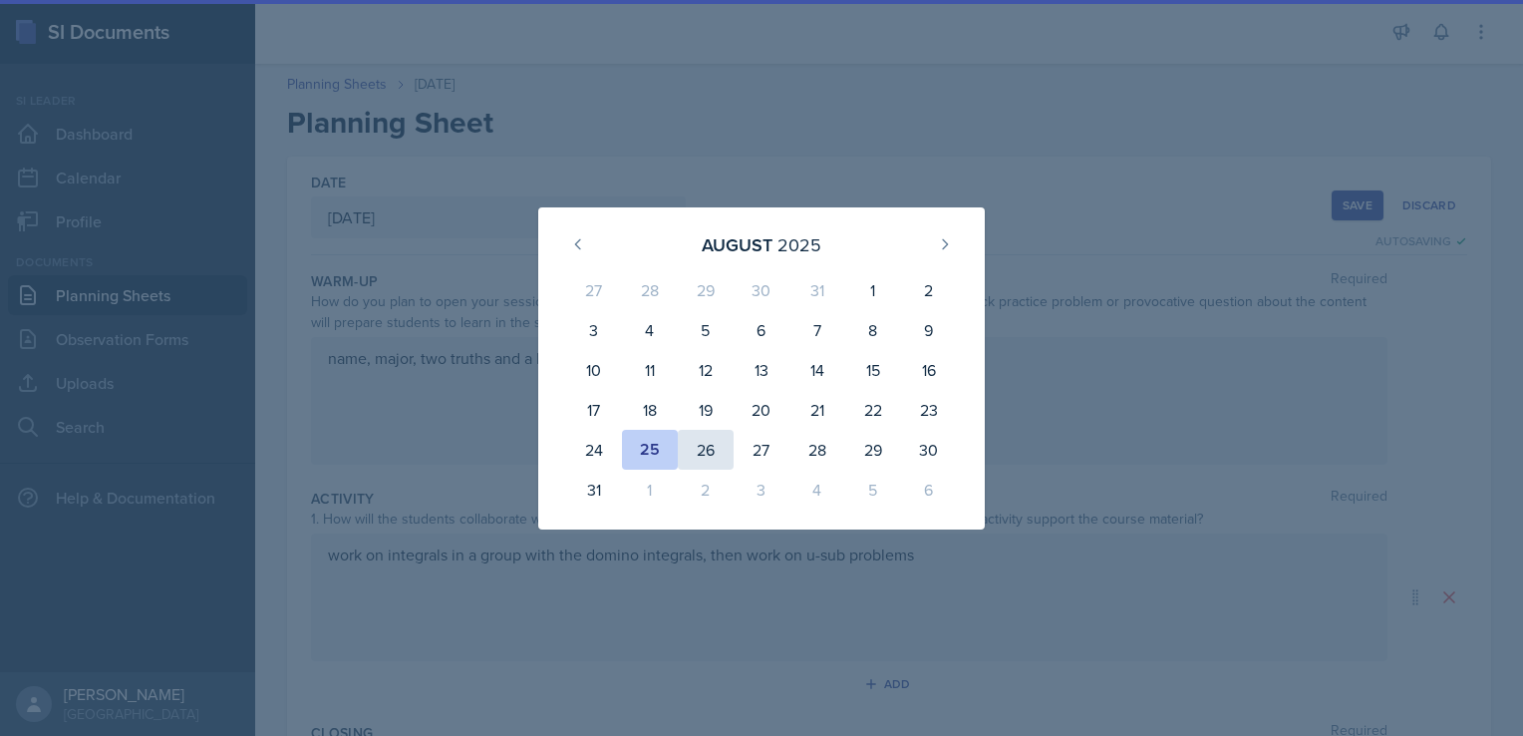
click at [714, 448] on div "26" at bounding box center [706, 450] width 56 height 40
type input "[DATE]"
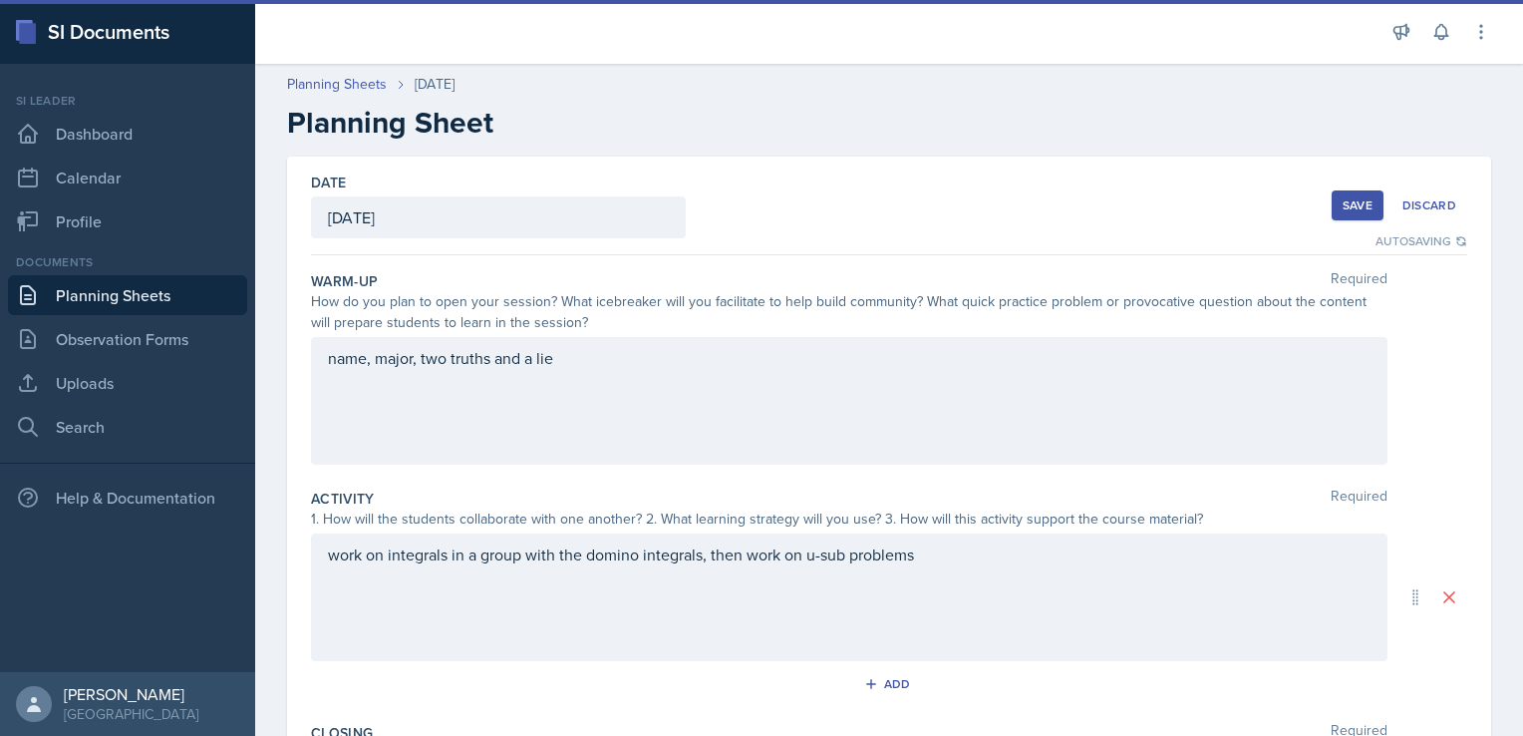
click at [1343, 203] on div "Save" at bounding box center [1358, 205] width 30 height 16
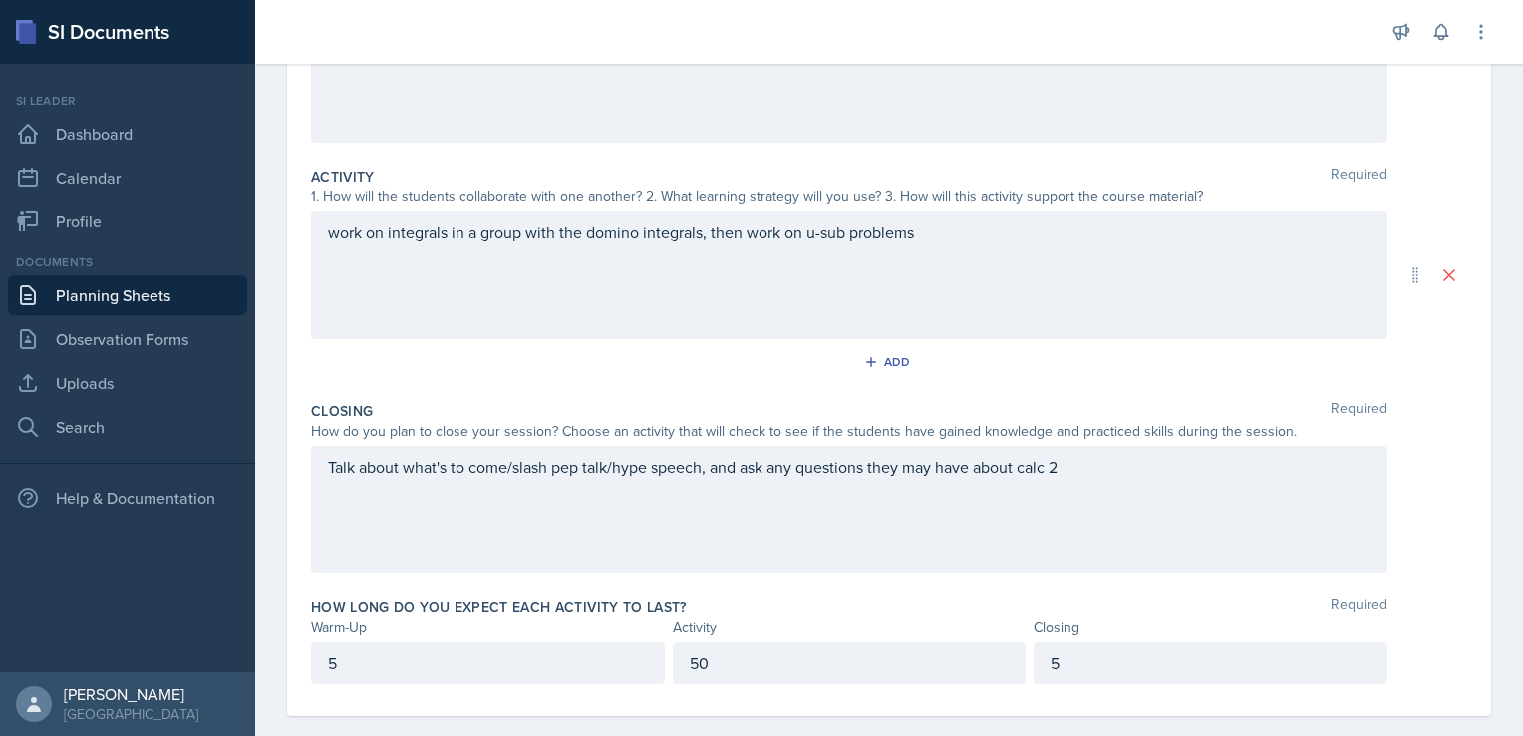
scroll to position [348, 0]
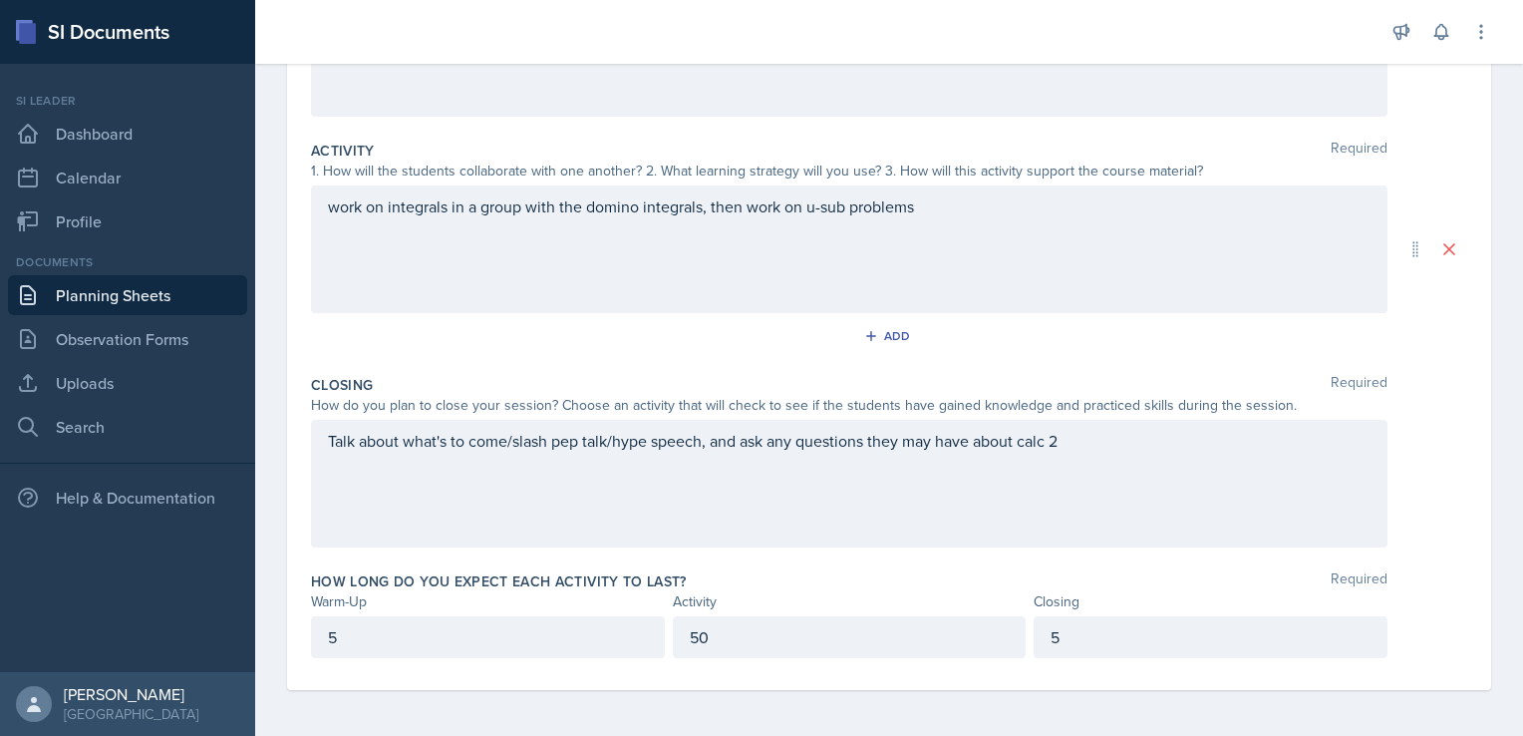
click at [326, 437] on div "Talk about what's to come/slash pep talk/hype speech, and ask any questions the…" at bounding box center [849, 484] width 1077 height 128
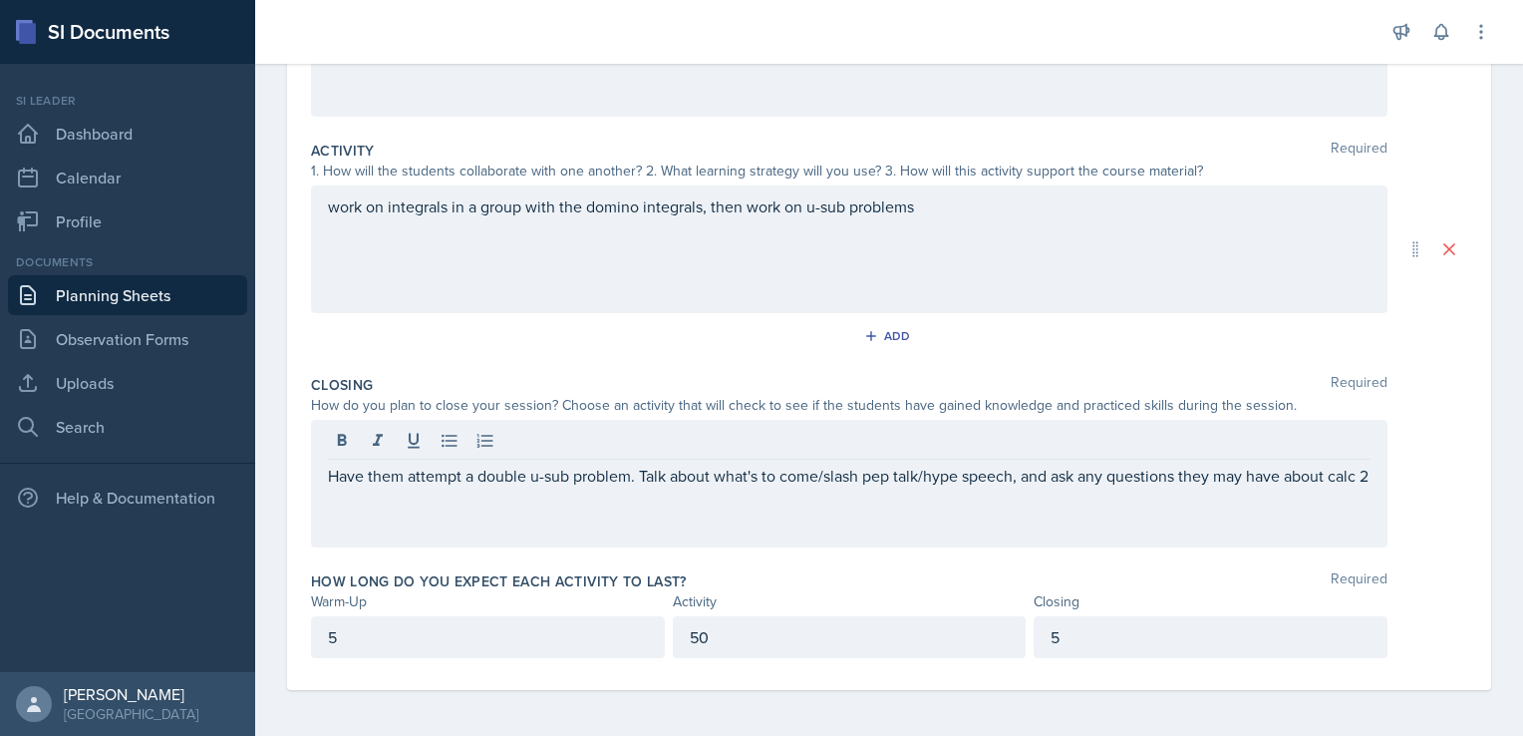
click at [1410, 617] on div "5 50 5" at bounding box center [889, 637] width 1157 height 42
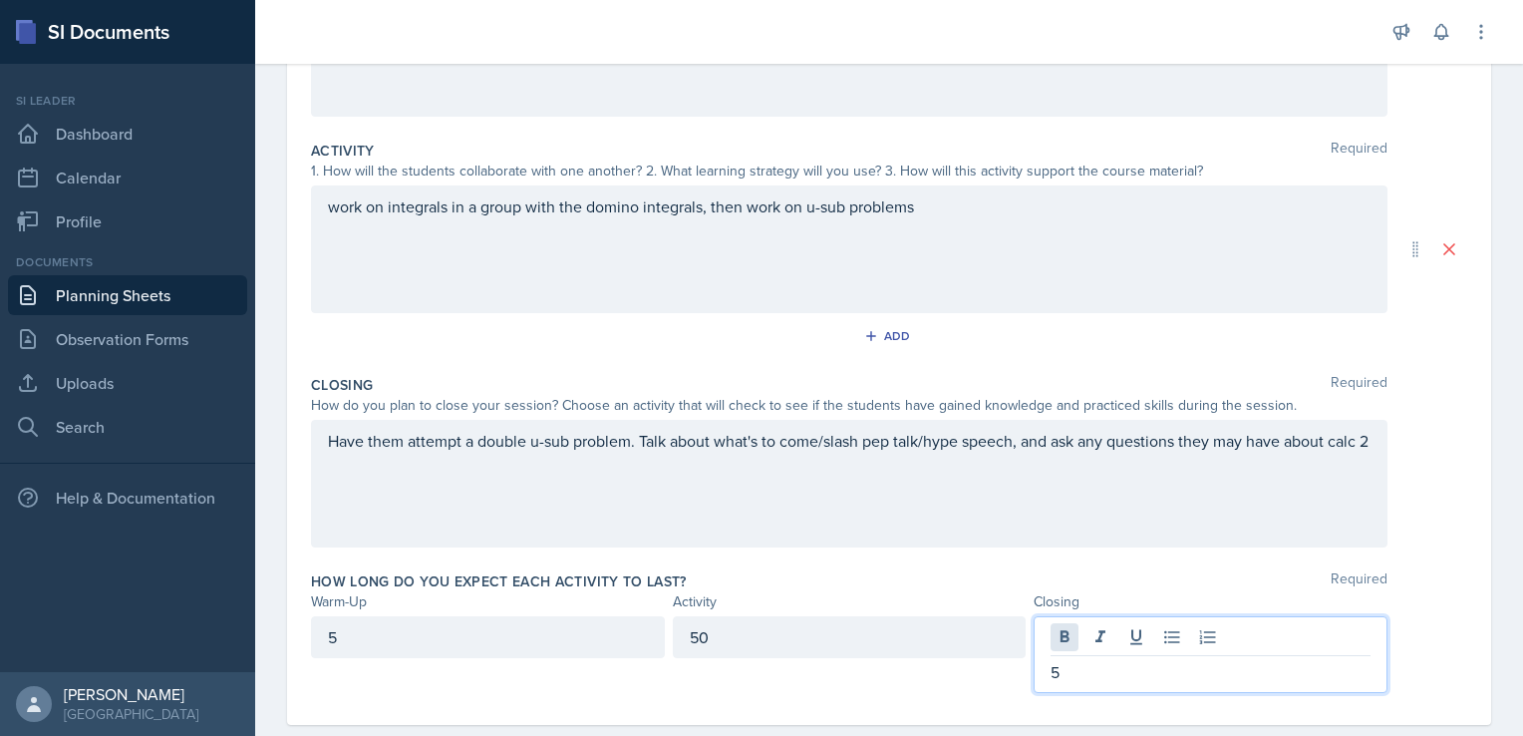
click at [1054, 640] on div "5" at bounding box center [1211, 654] width 354 height 77
click at [729, 637] on div "50" at bounding box center [850, 637] width 354 height 42
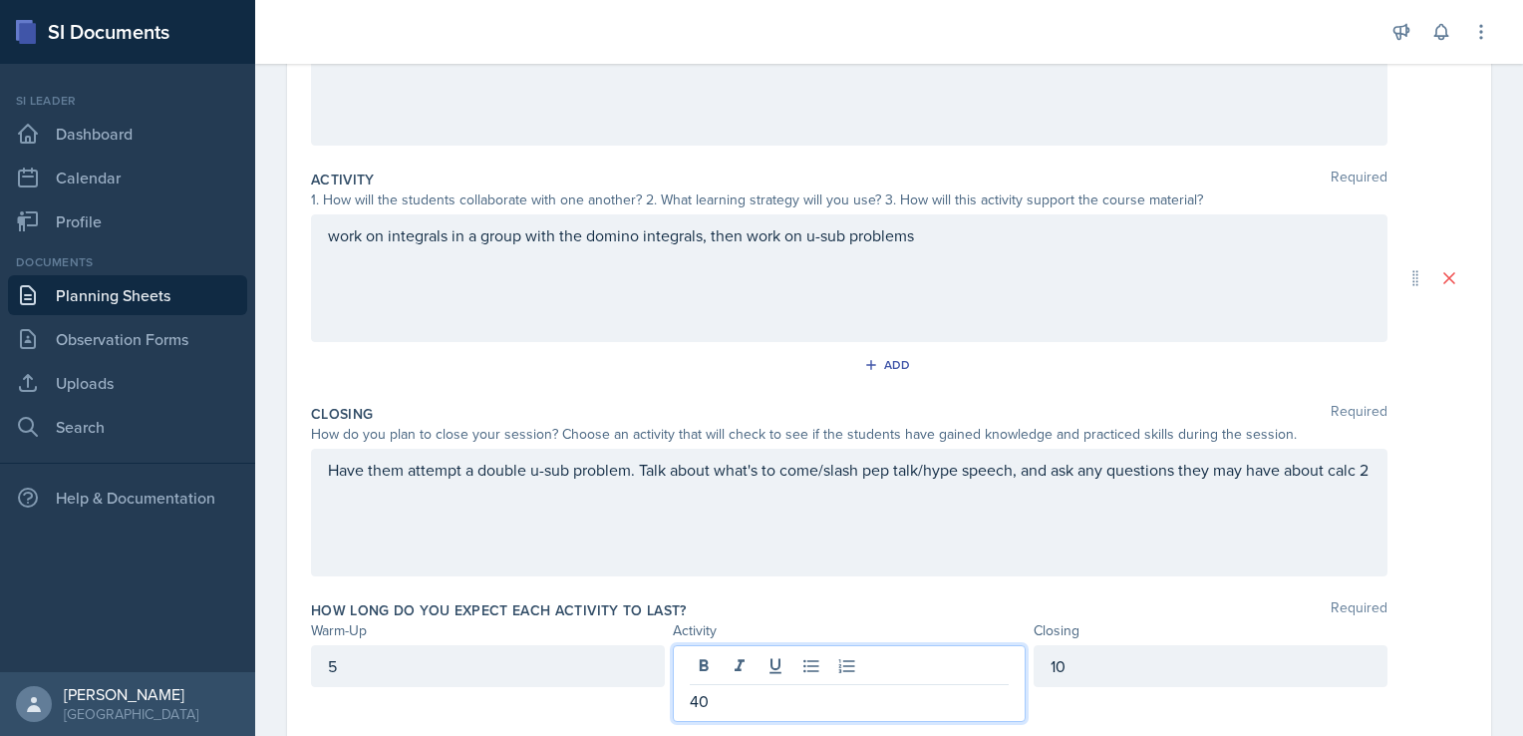
scroll to position [383, 0]
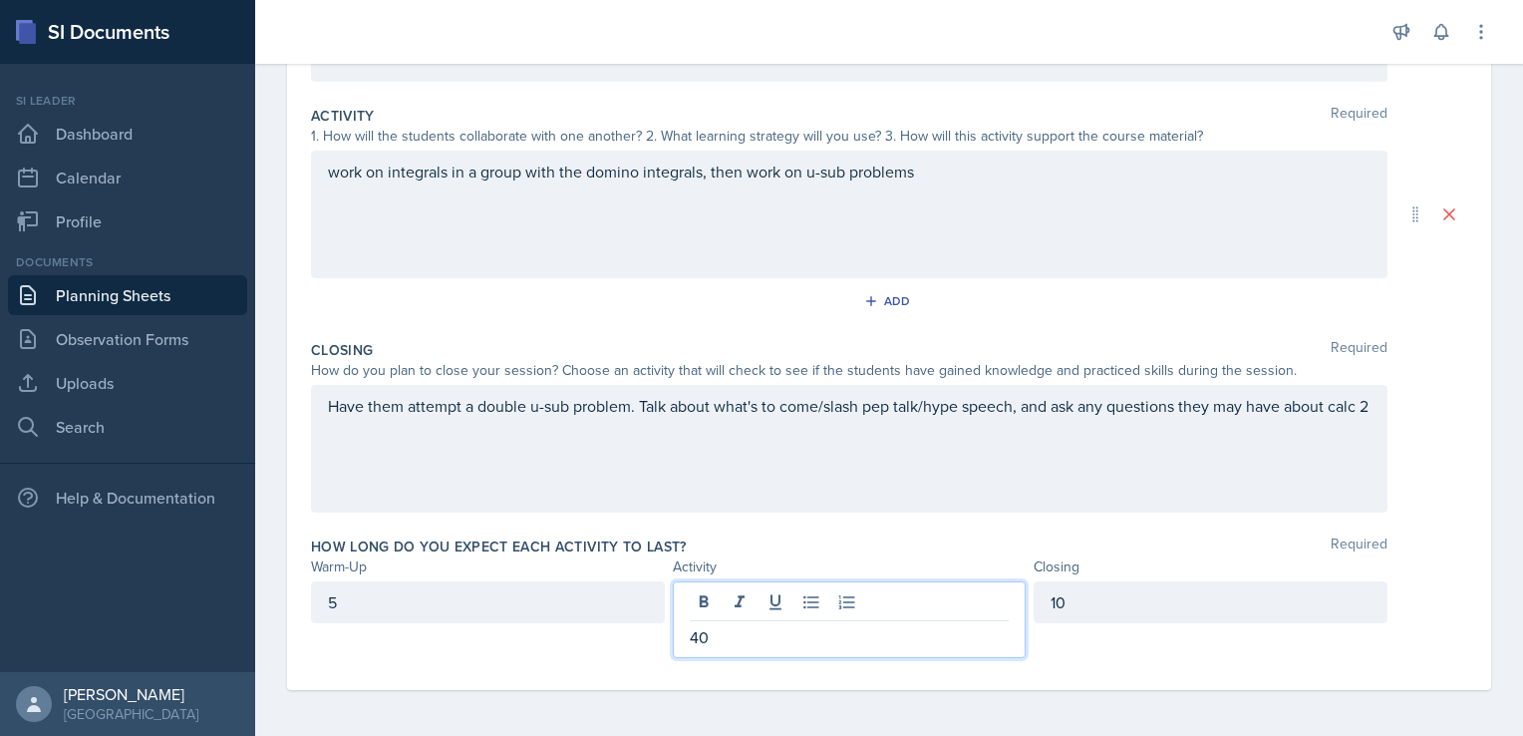
click at [828, 539] on div "How long do you expect each activity to last? Required" at bounding box center [889, 546] width 1157 height 20
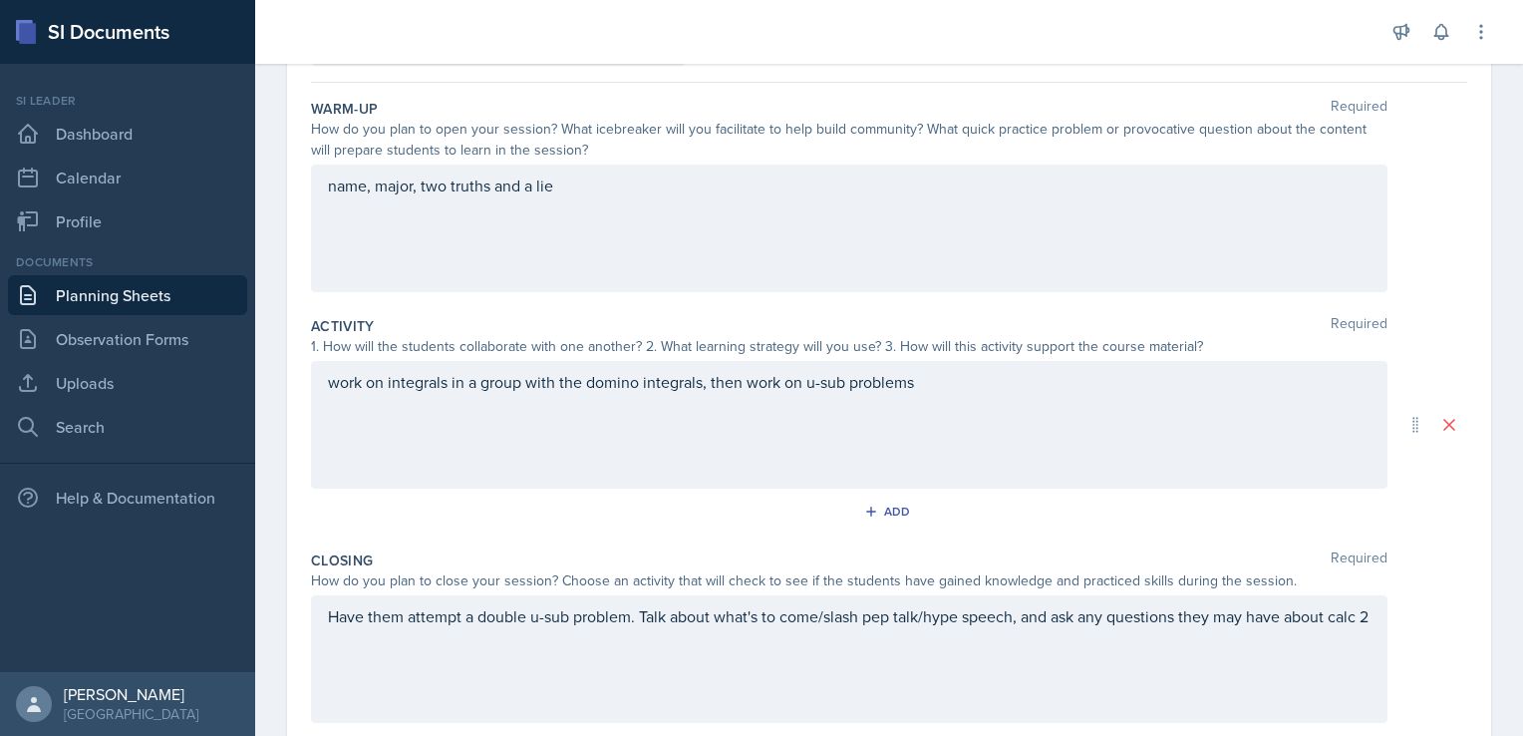
scroll to position [0, 0]
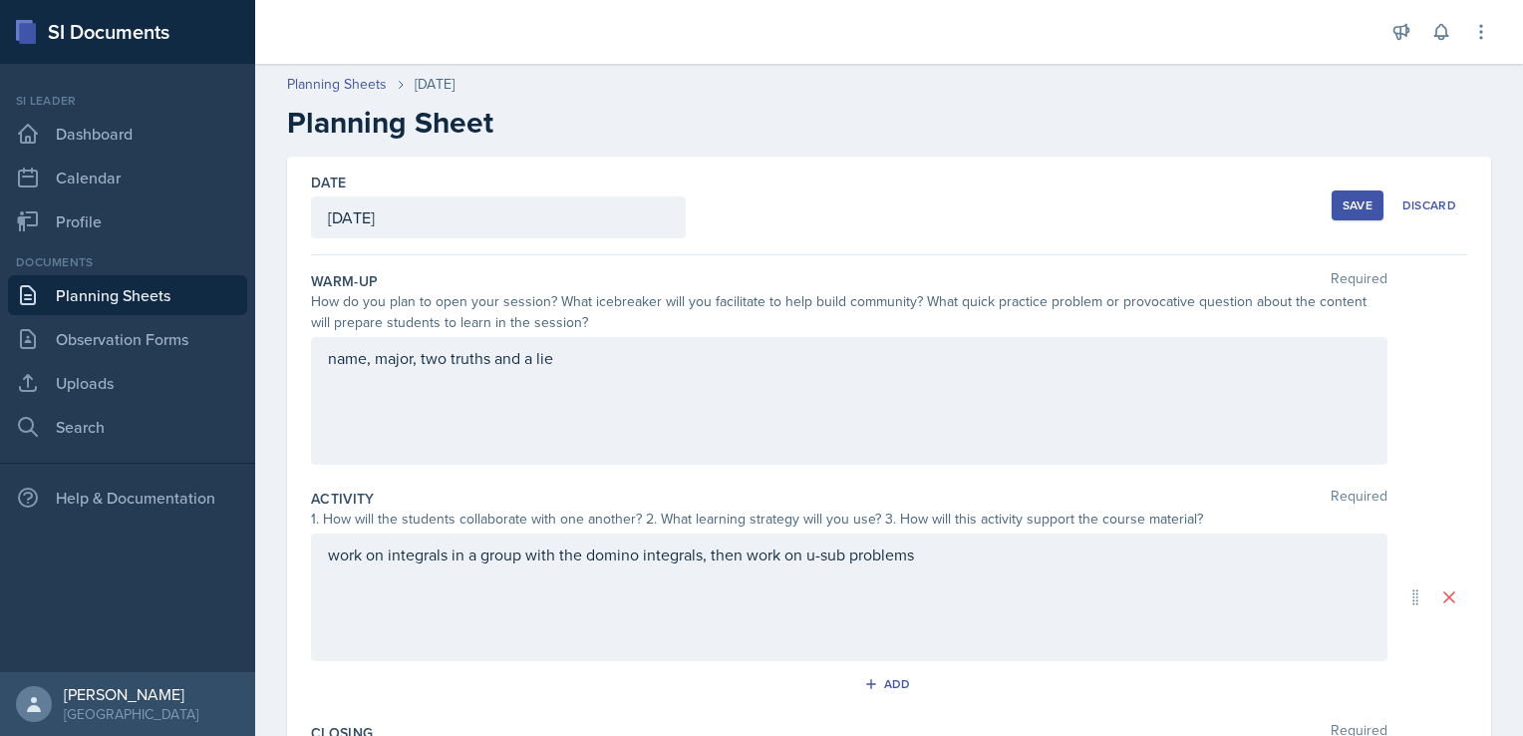
click at [1343, 203] on div "Save" at bounding box center [1358, 205] width 30 height 16
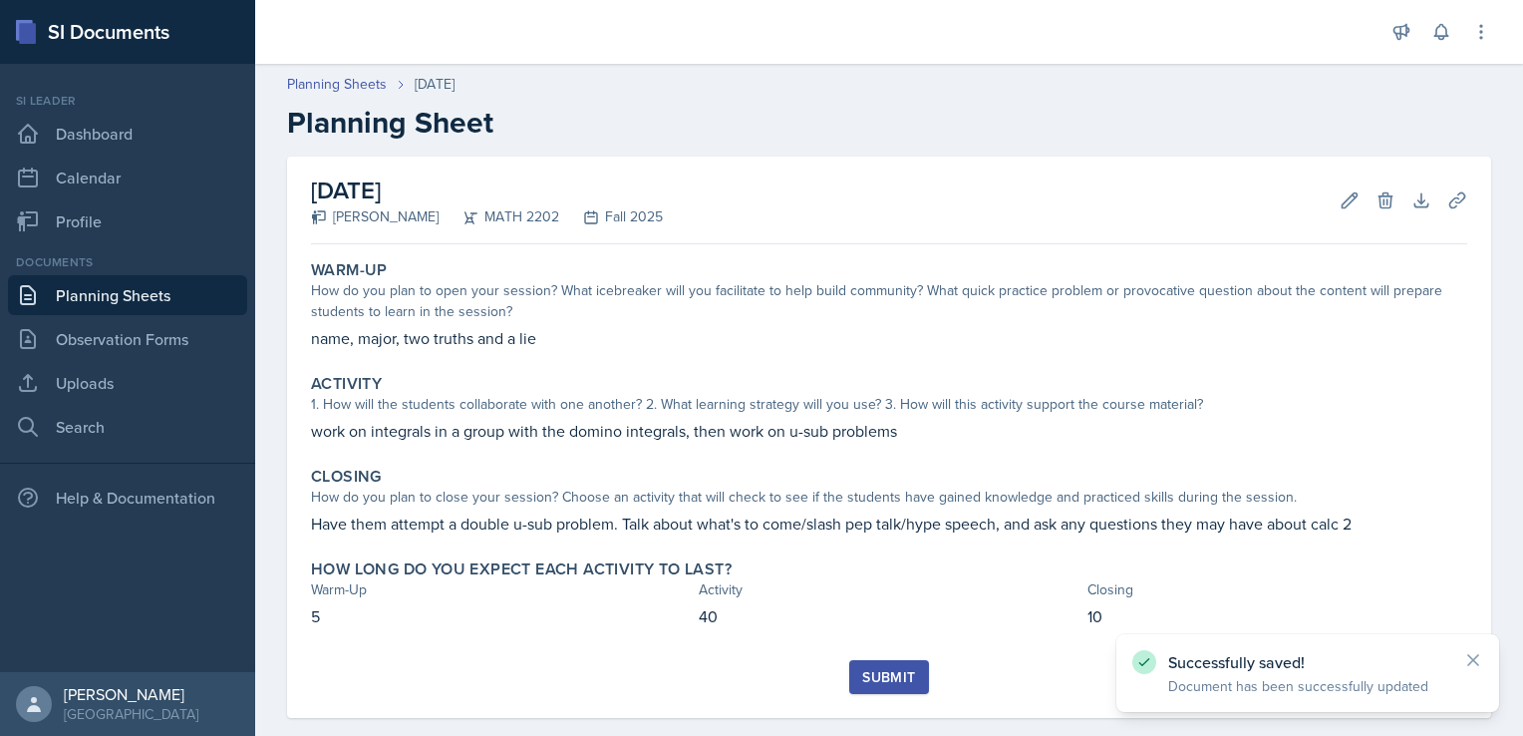
click at [888, 678] on div "Submit" at bounding box center [888, 677] width 53 height 16
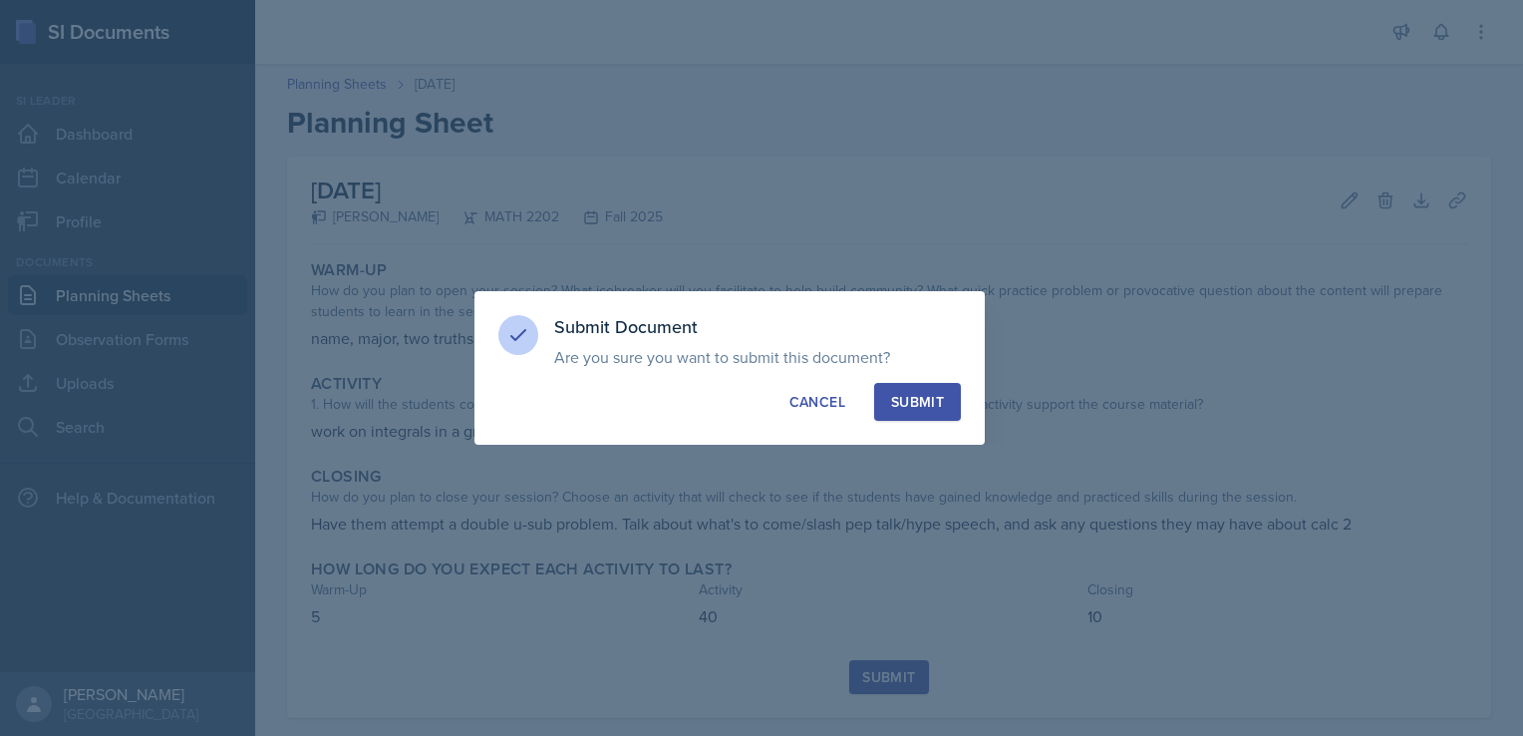
click at [915, 405] on div "Submit" at bounding box center [917, 402] width 53 height 20
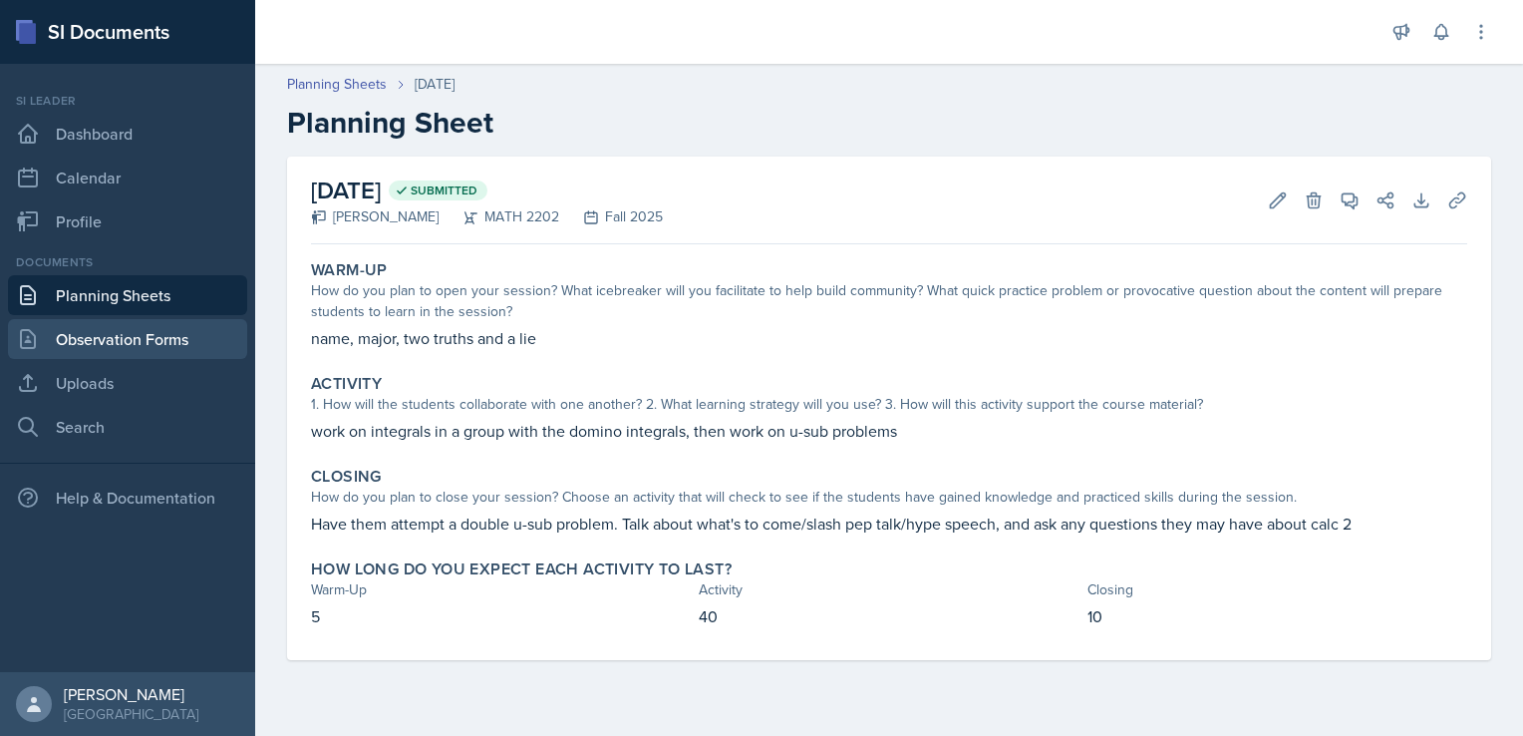
click at [171, 338] on link "Observation Forms" at bounding box center [127, 339] width 239 height 40
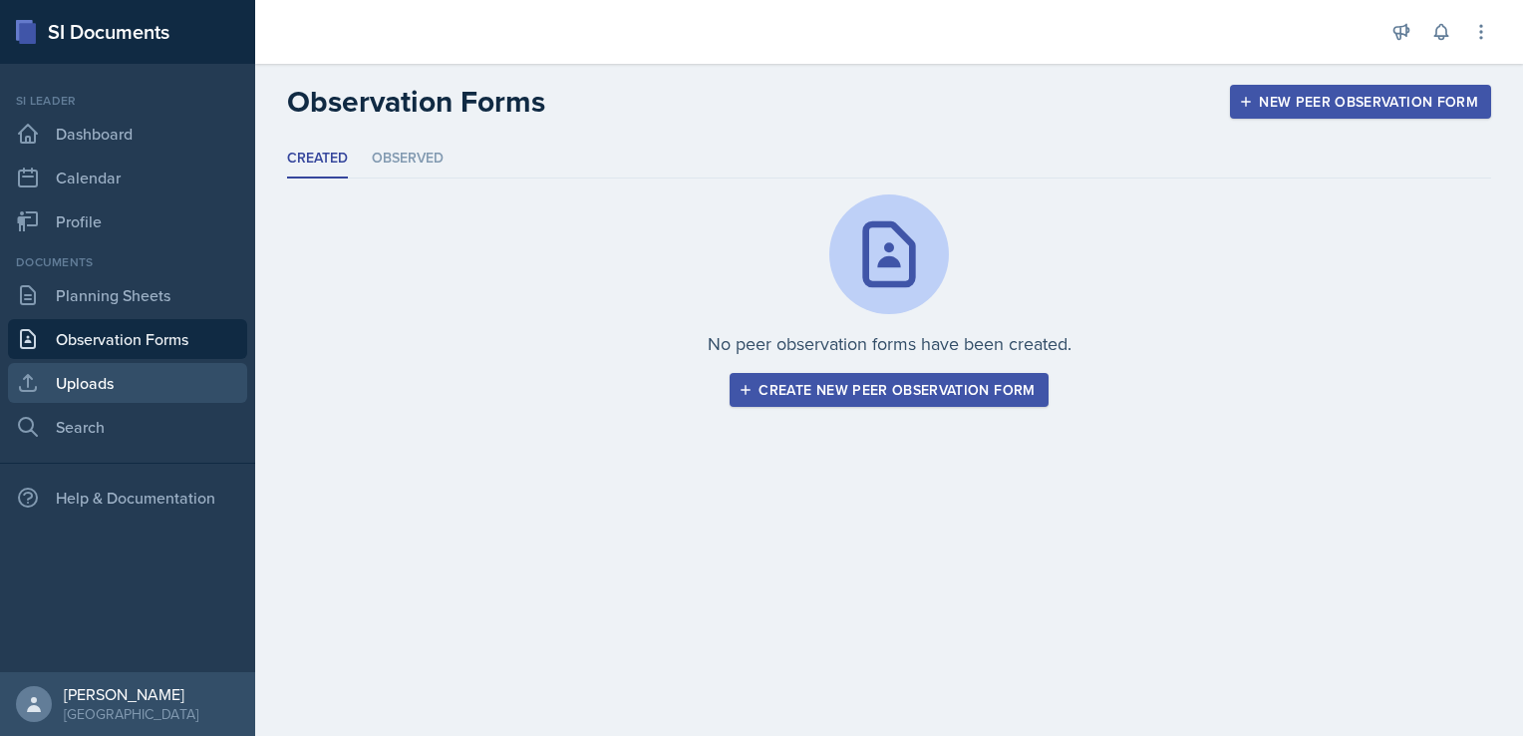
click at [155, 373] on link "Uploads" at bounding box center [127, 383] width 239 height 40
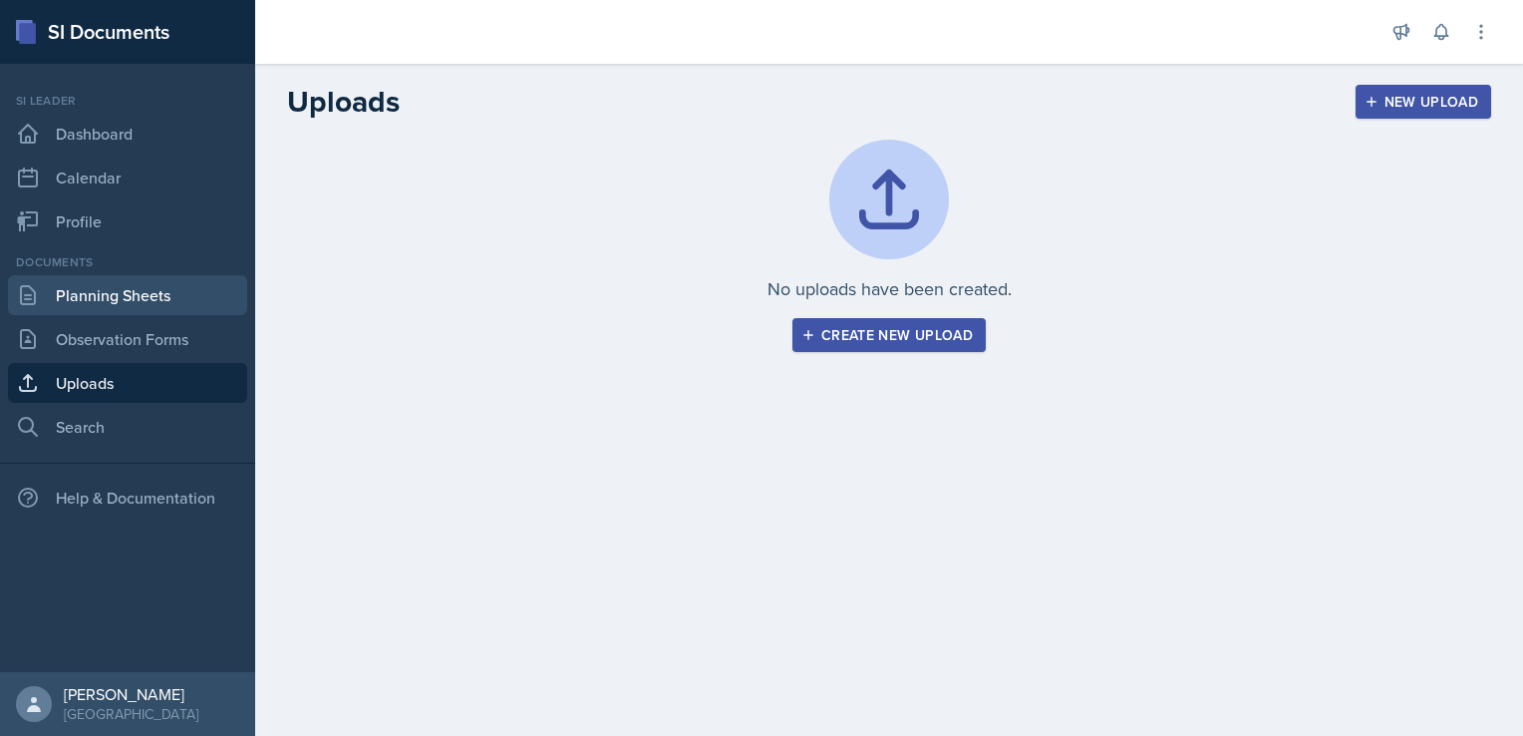
click at [165, 302] on link "Planning Sheets" at bounding box center [127, 295] width 239 height 40
